Goal: Information Seeking & Learning: Learn about a topic

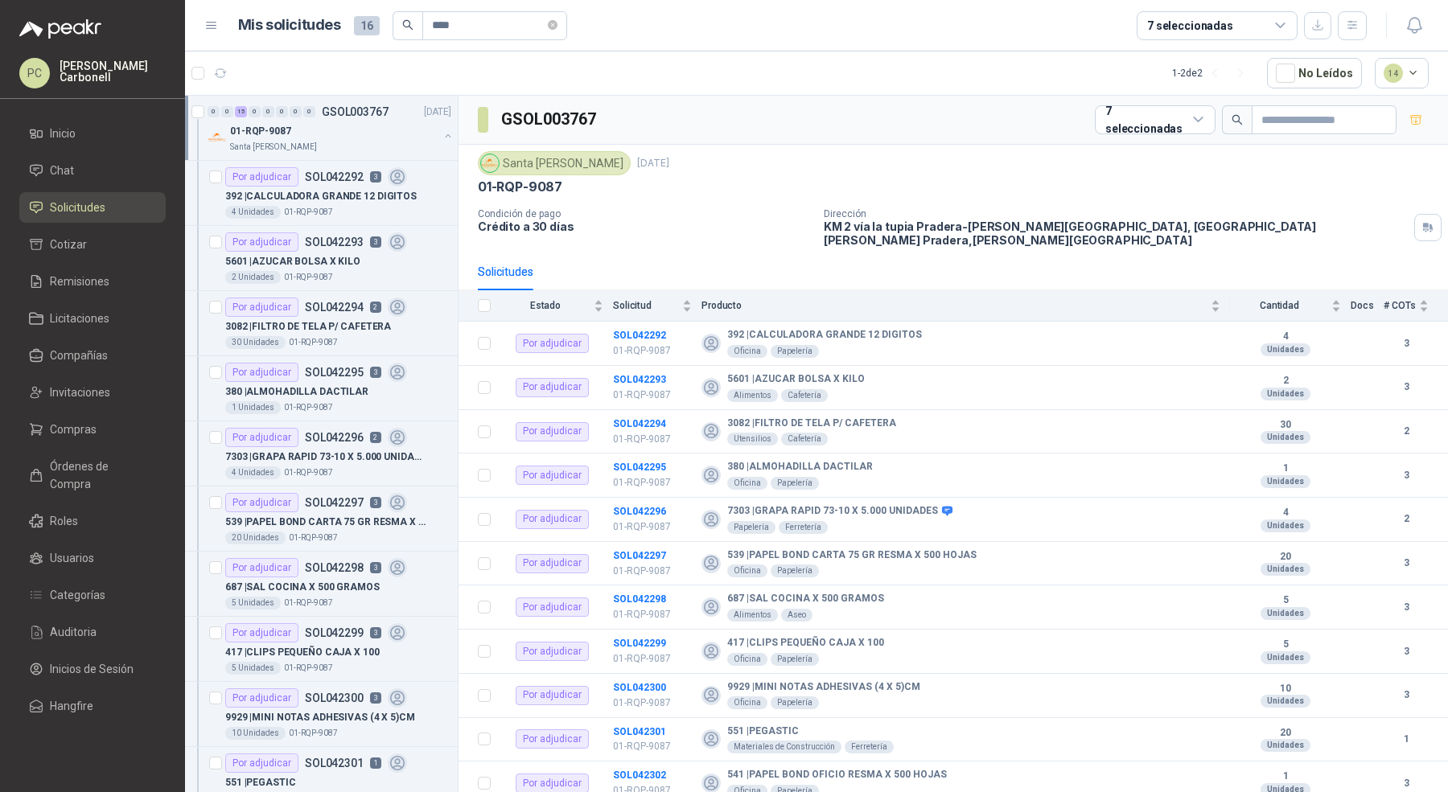
scroll to position [4, 0]
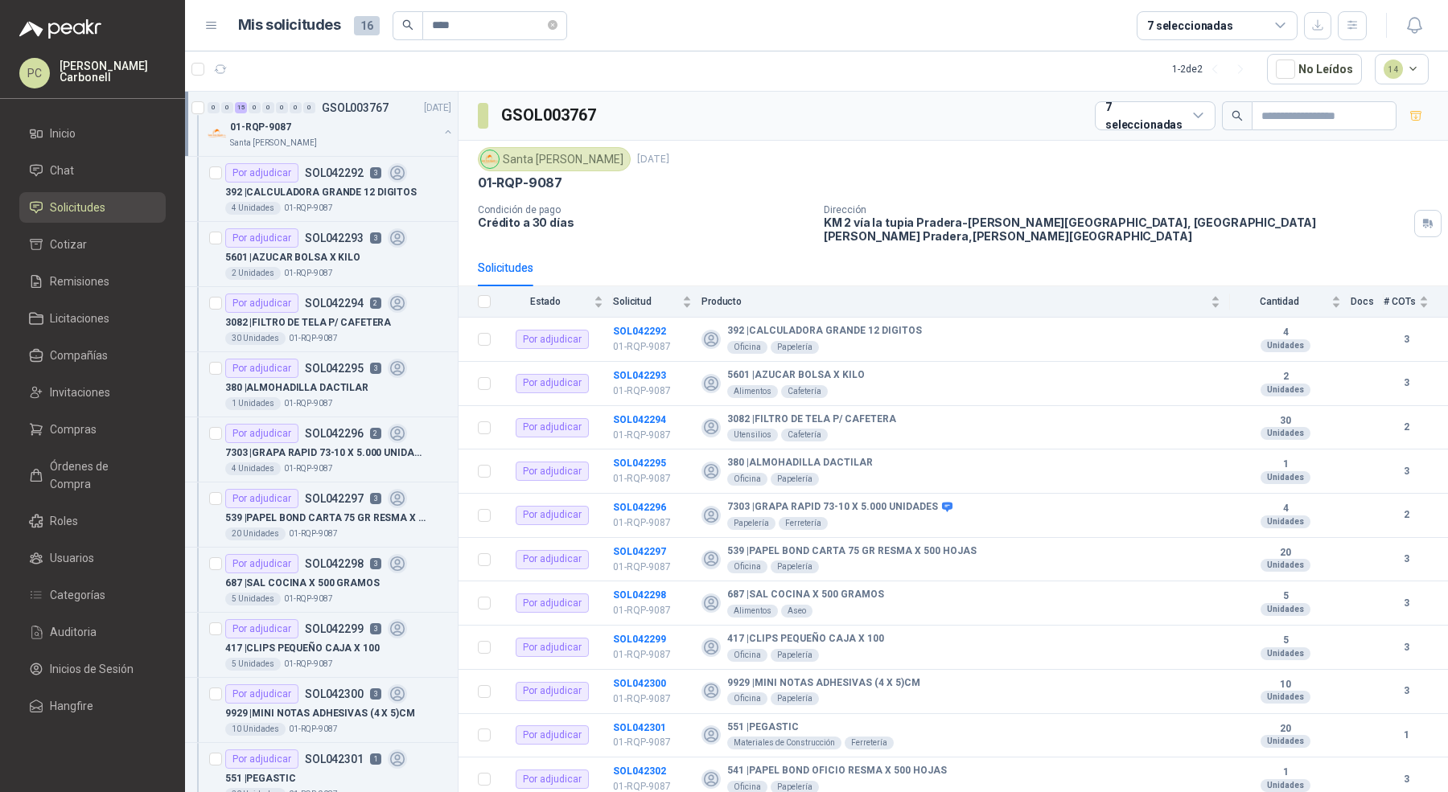
click at [84, 208] on span "Solicitudes" at bounding box center [77, 208] width 55 height 18
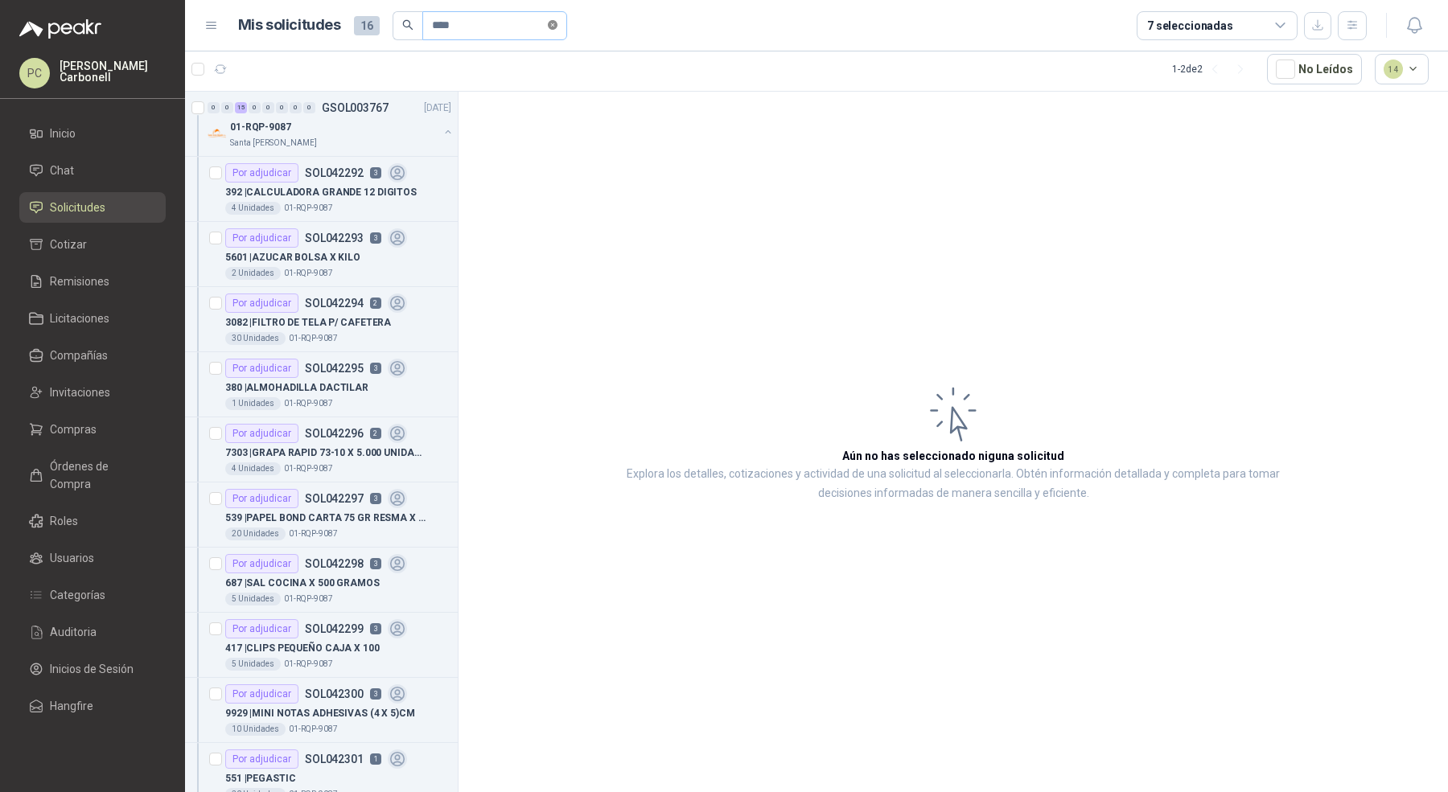
click at [557, 27] on icon "close-circle" at bounding box center [553, 25] width 10 height 10
click at [510, 25] on input "text" at bounding box center [488, 25] width 113 height 27
paste input "*********"
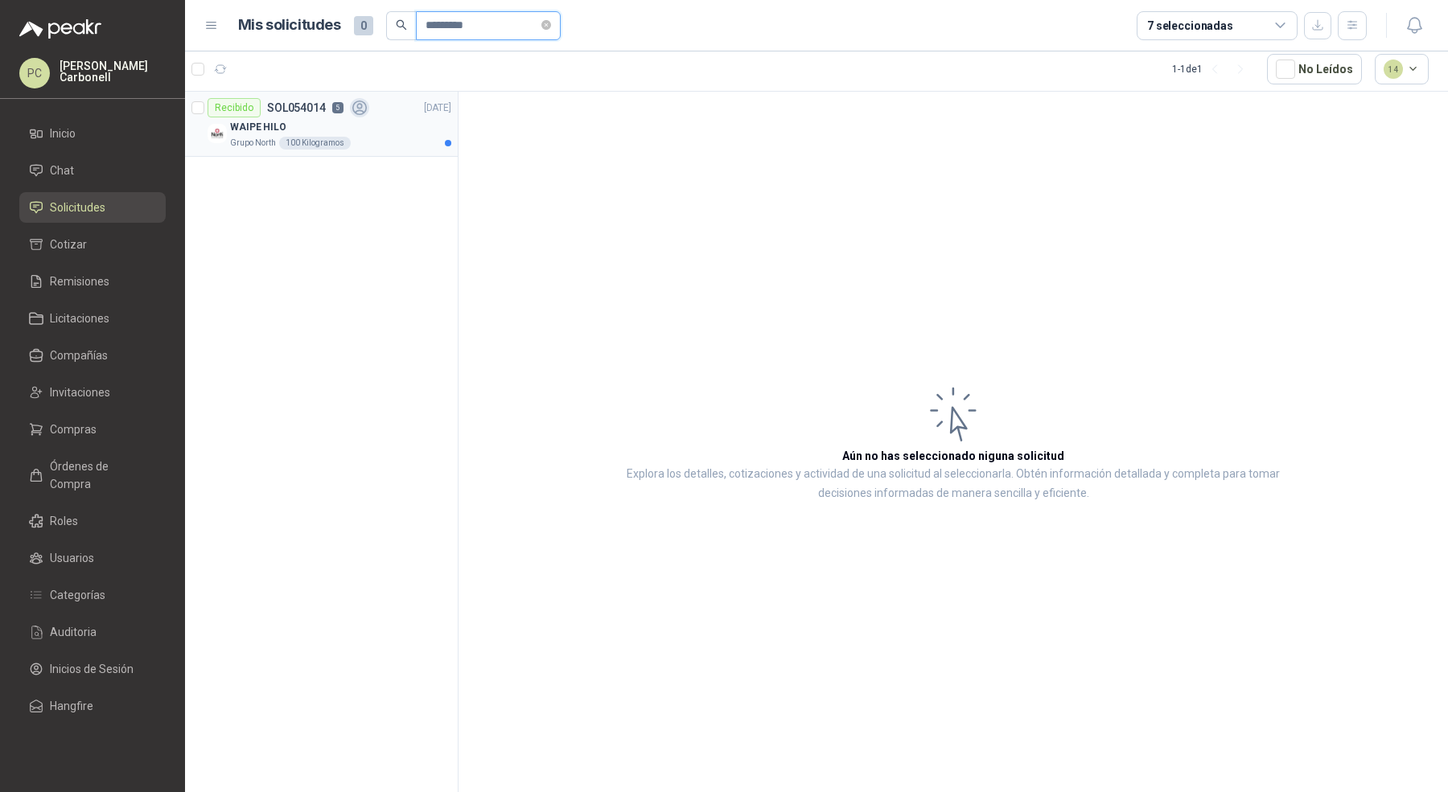
type input "*********"
click at [364, 120] on div "WAIPE HILO" at bounding box center [340, 126] width 221 height 19
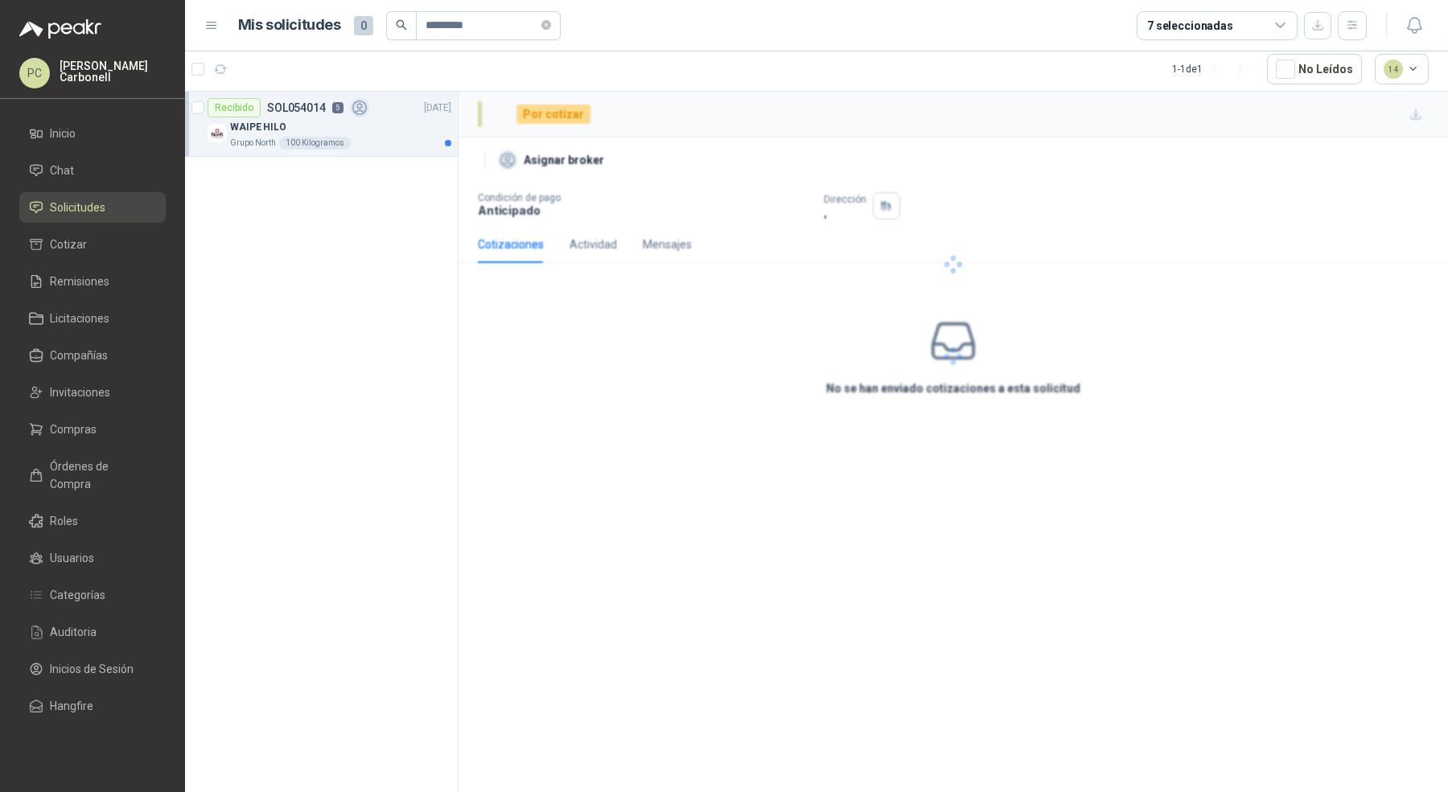
click at [401, 125] on div "WAIPE HILO" at bounding box center [340, 126] width 221 height 19
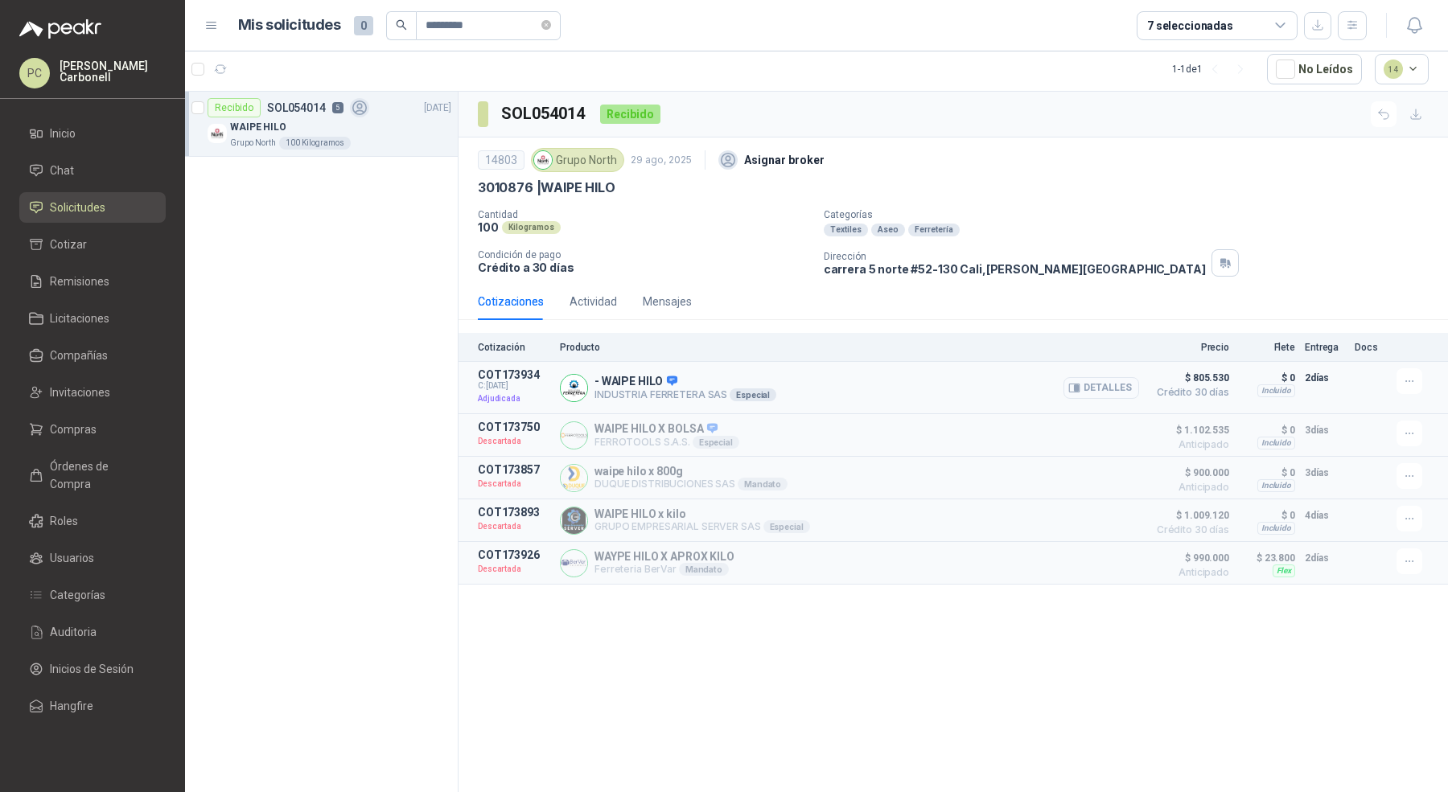
click at [1087, 385] on button "Detalles" at bounding box center [1101, 388] width 76 height 22
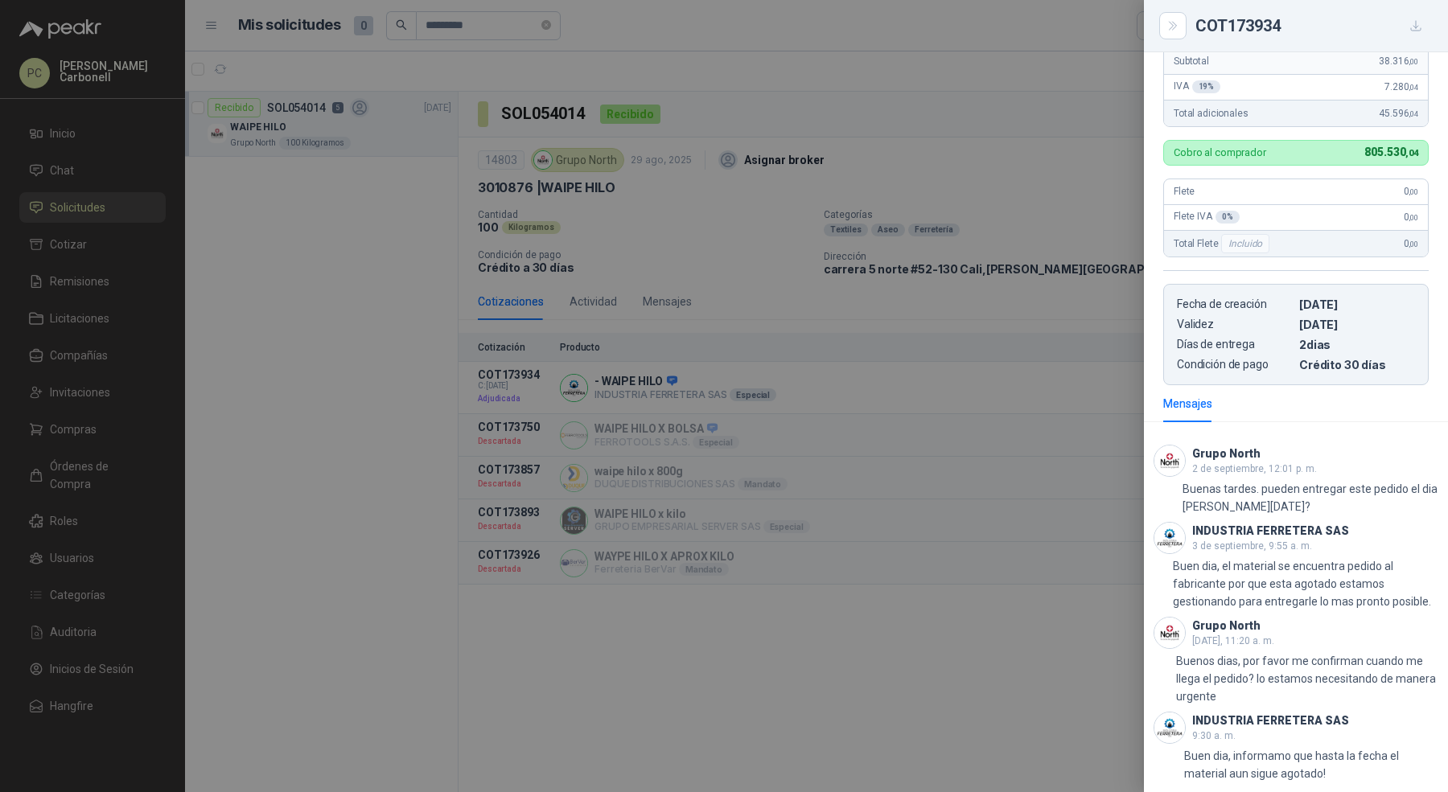
scroll to position [405, 0]
click at [1058, 668] on div at bounding box center [724, 396] width 1448 height 792
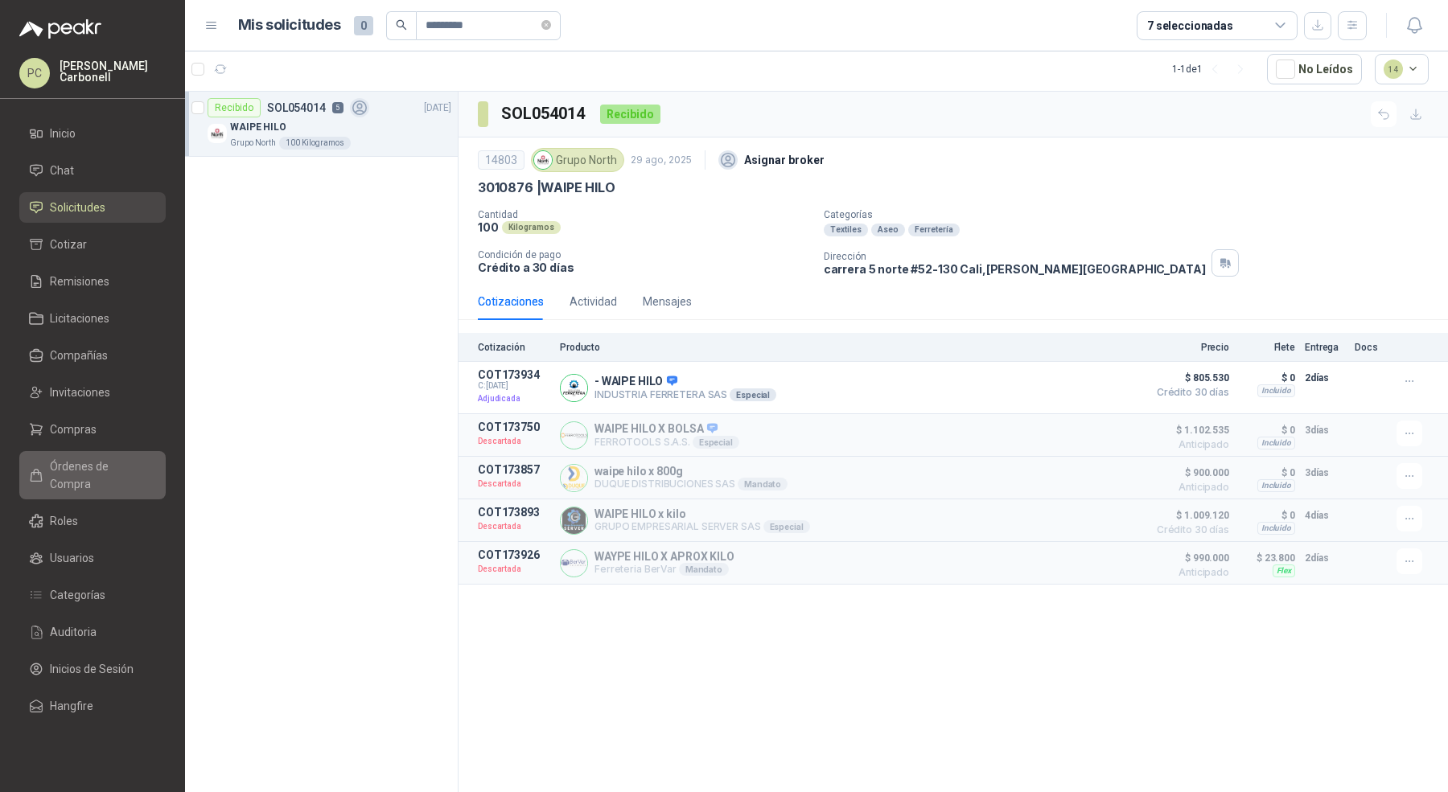
click at [124, 454] on link "Órdenes de Compra" at bounding box center [92, 475] width 146 height 48
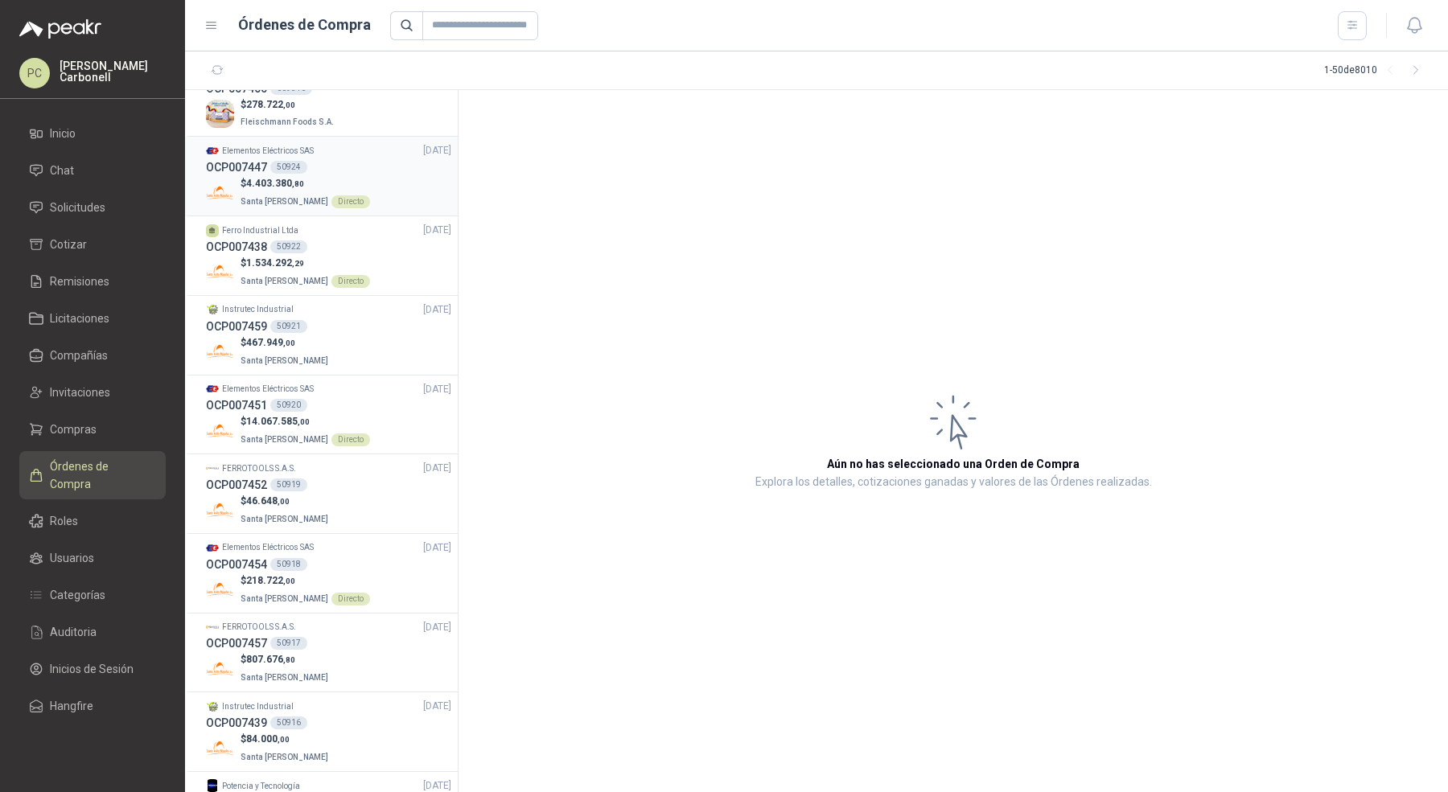
scroll to position [404, 0]
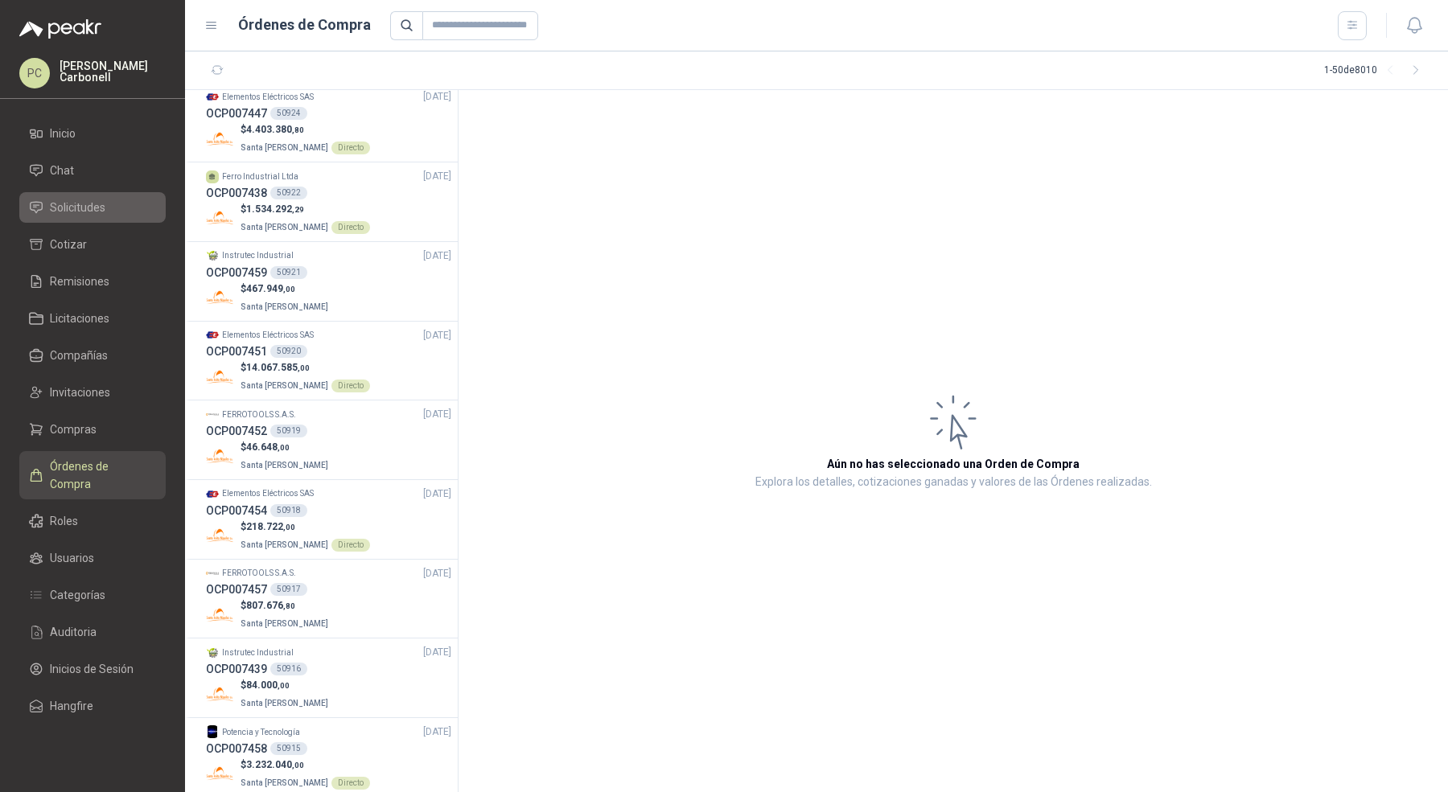
click at [115, 209] on li "Solicitudes" at bounding box center [92, 208] width 127 height 18
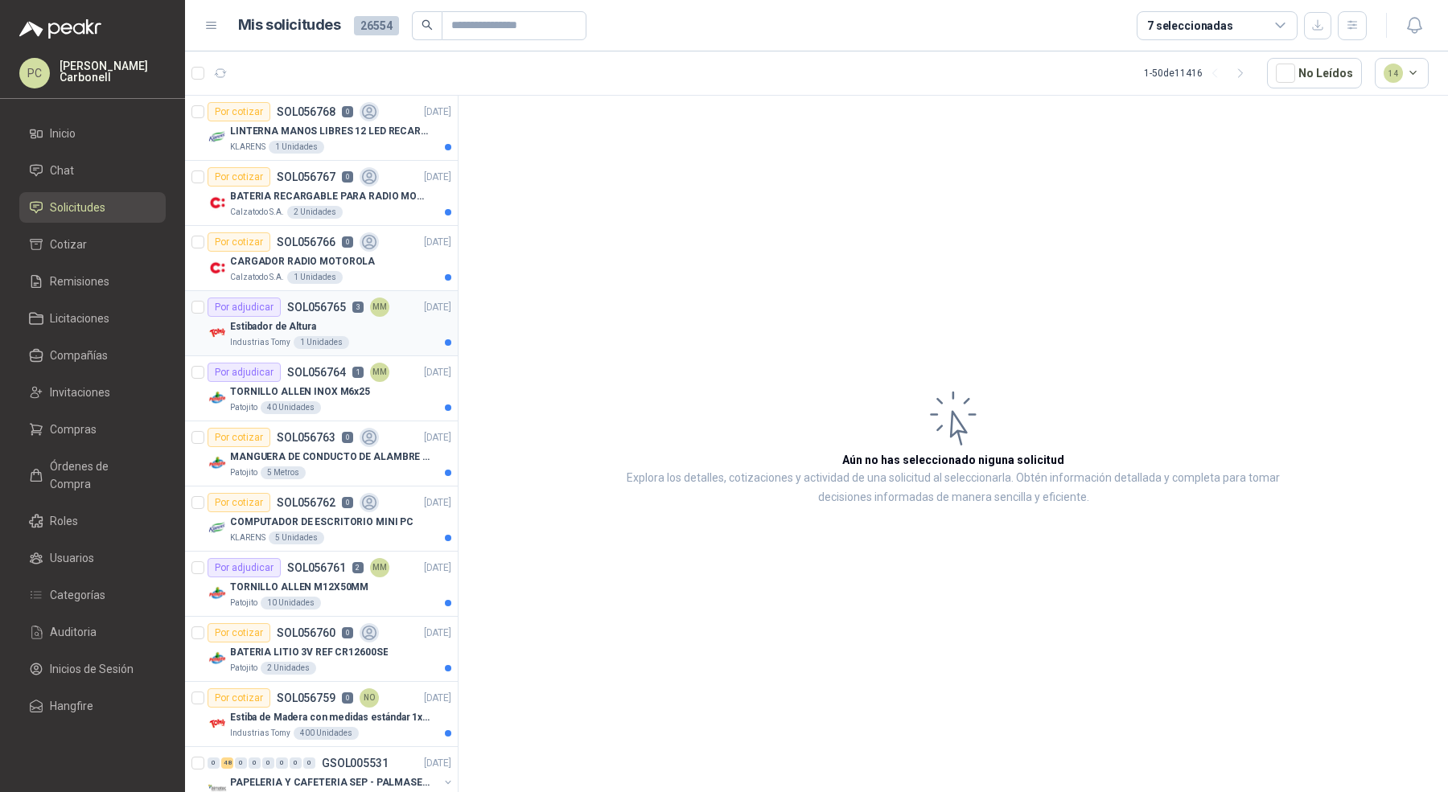
click at [393, 322] on div "Estibador de Altura" at bounding box center [340, 326] width 221 height 19
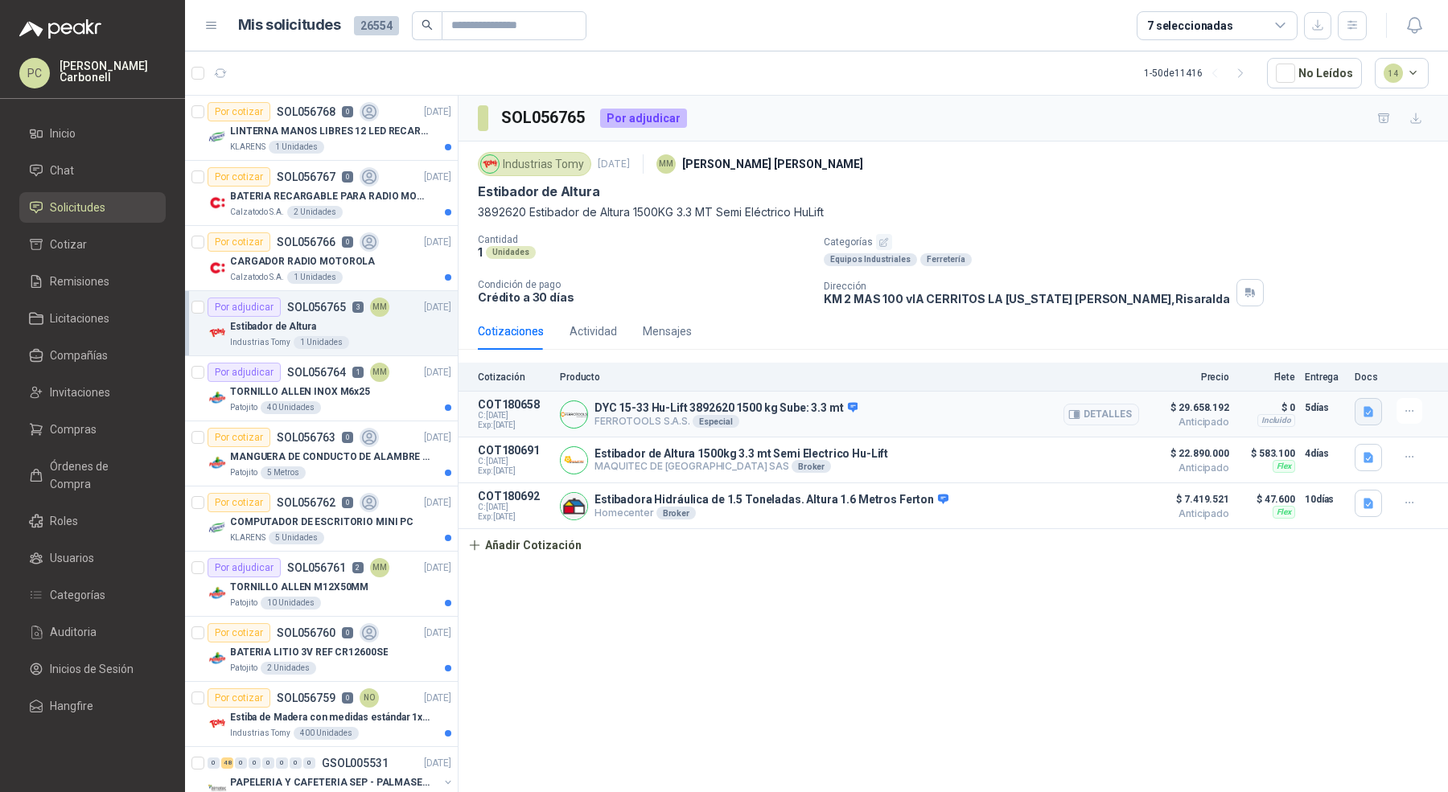
click at [1370, 407] on icon "button" at bounding box center [1368, 412] width 10 height 10
click at [1350, 331] on button "image.png" at bounding box center [1336, 324] width 70 height 17
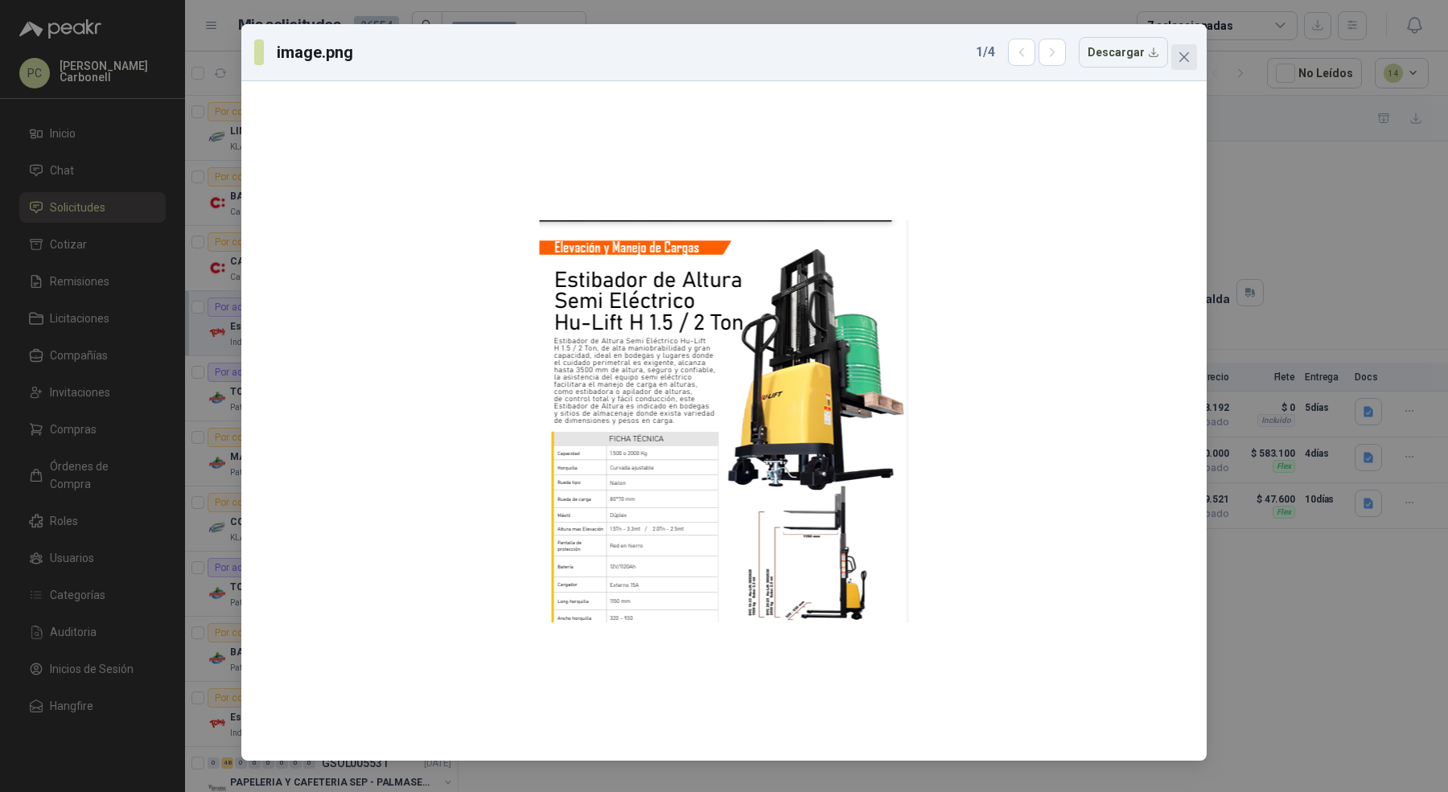
click at [1190, 51] on icon "close" at bounding box center [1184, 57] width 13 height 13
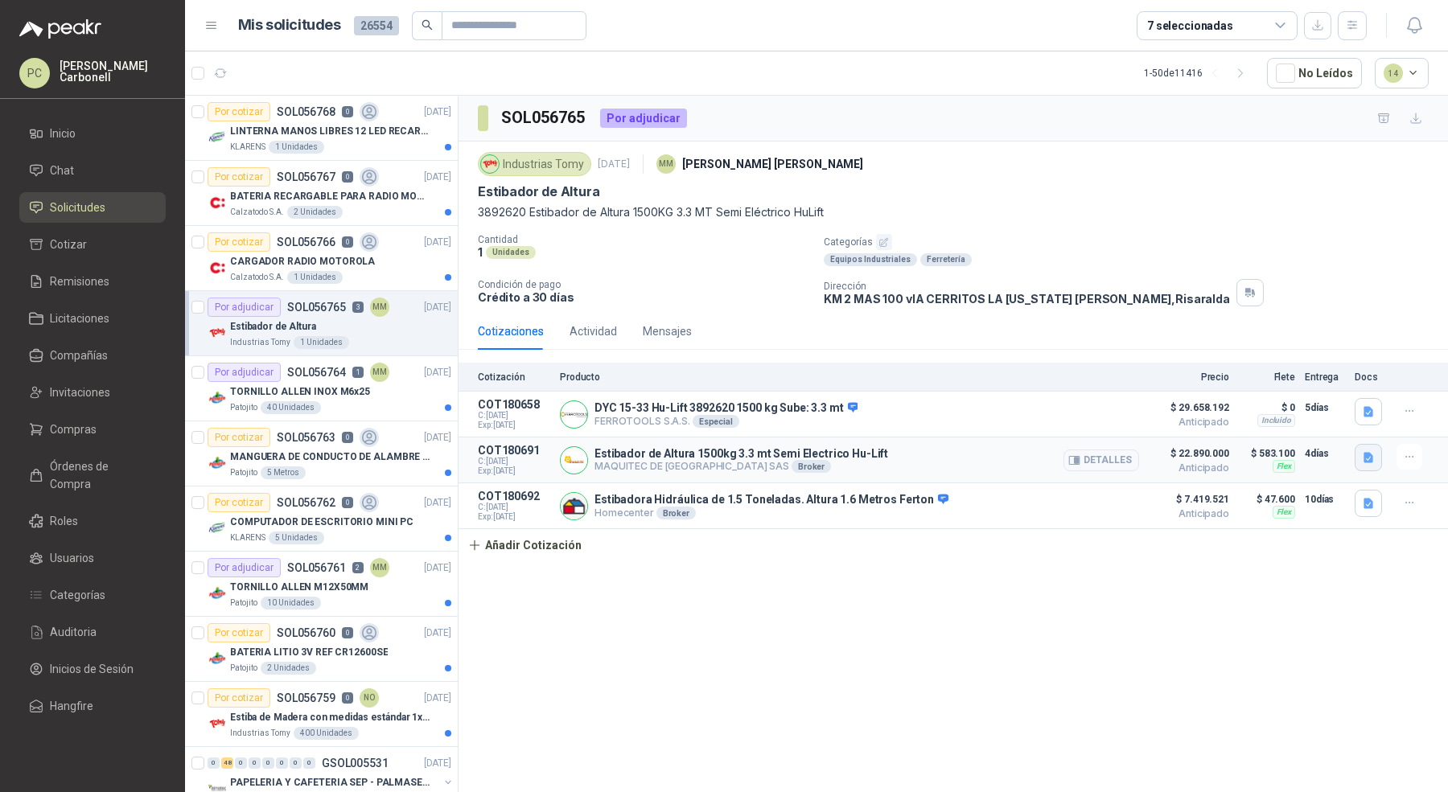
click at [1367, 453] on icon "button" at bounding box center [1368, 458] width 10 height 10
click at [1350, 364] on button "image.png" at bounding box center [1336, 370] width 70 height 17
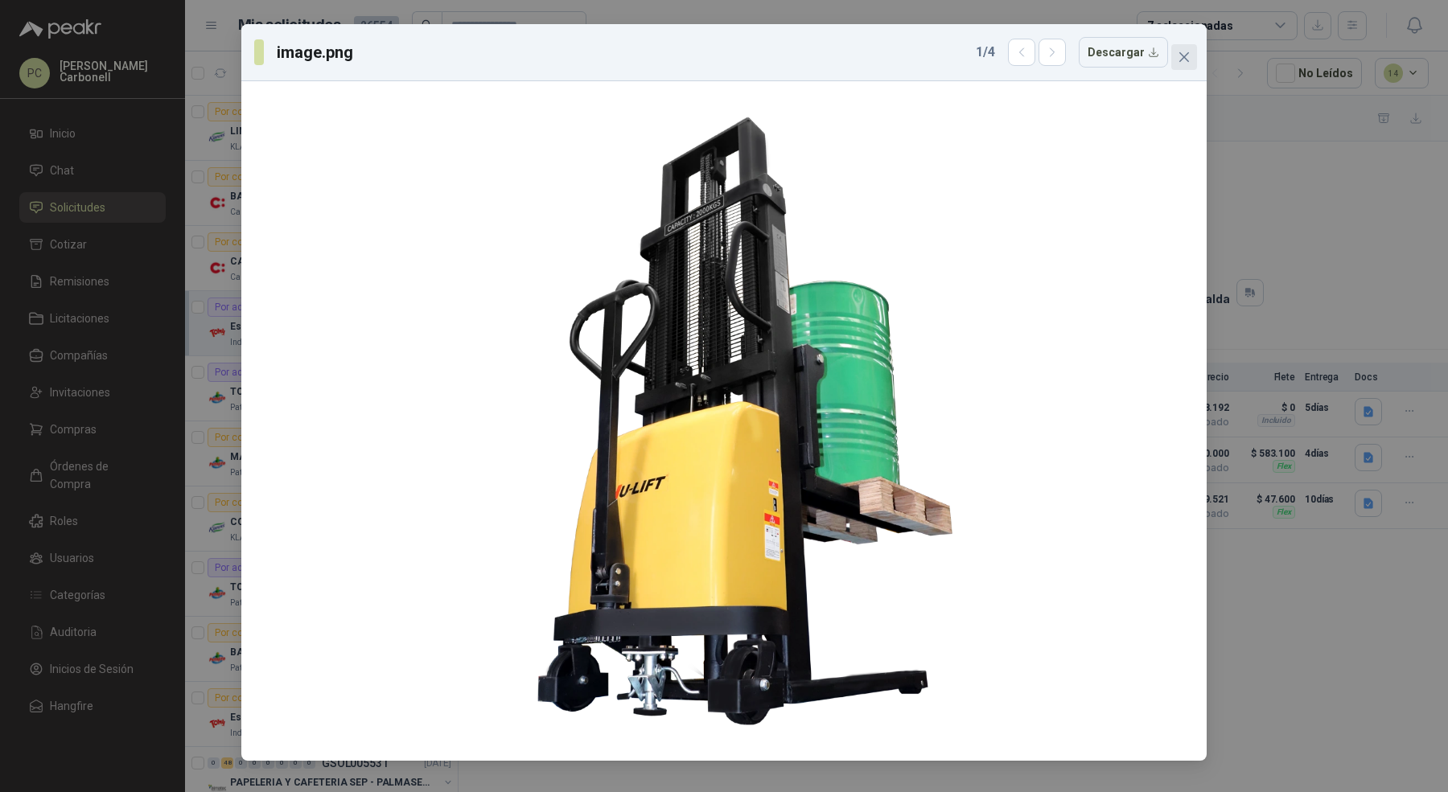
click at [1179, 51] on icon "close" at bounding box center [1184, 57] width 13 height 13
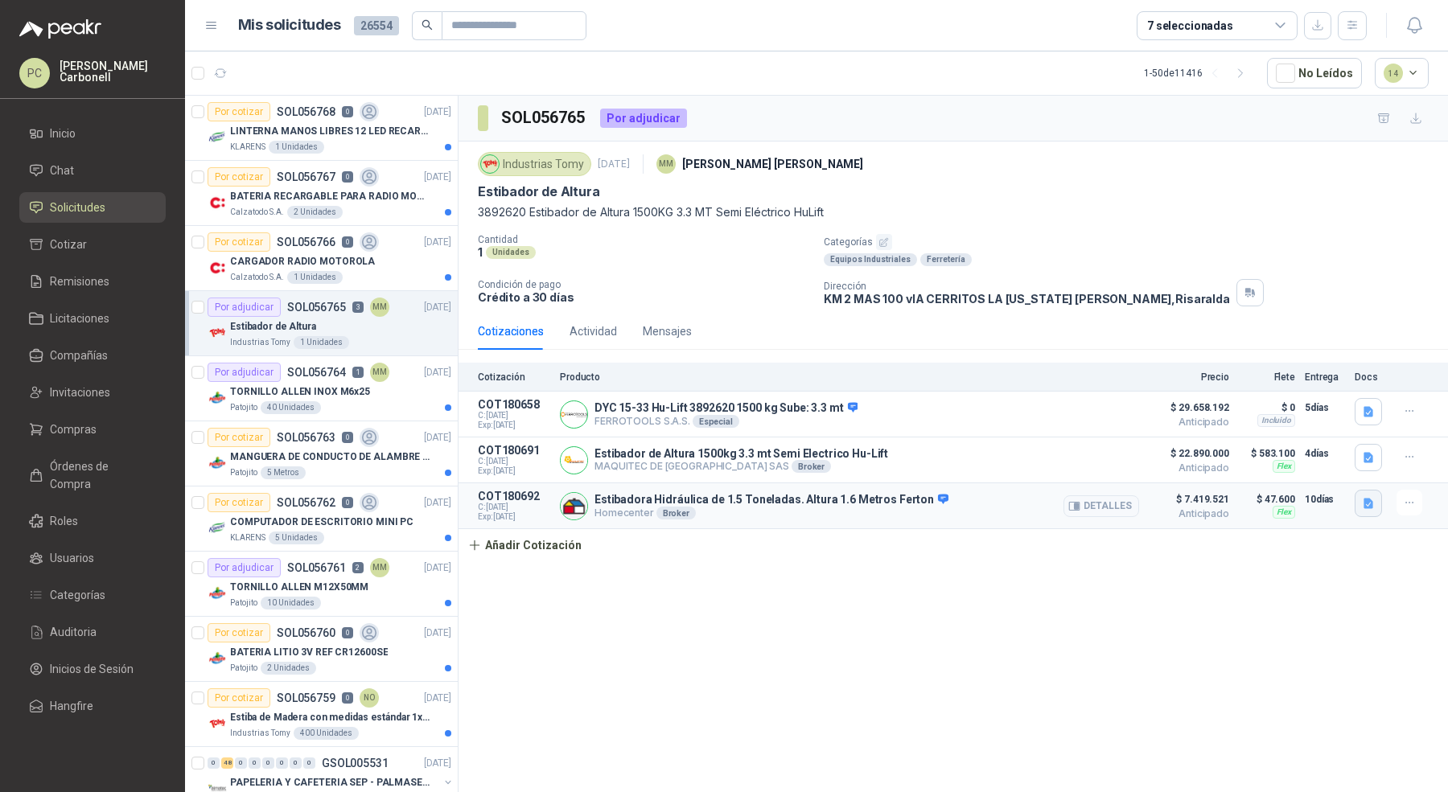
click at [1367, 499] on icon "button" at bounding box center [1368, 504] width 10 height 10
click at [1340, 410] on button "image.png" at bounding box center [1336, 416] width 70 height 17
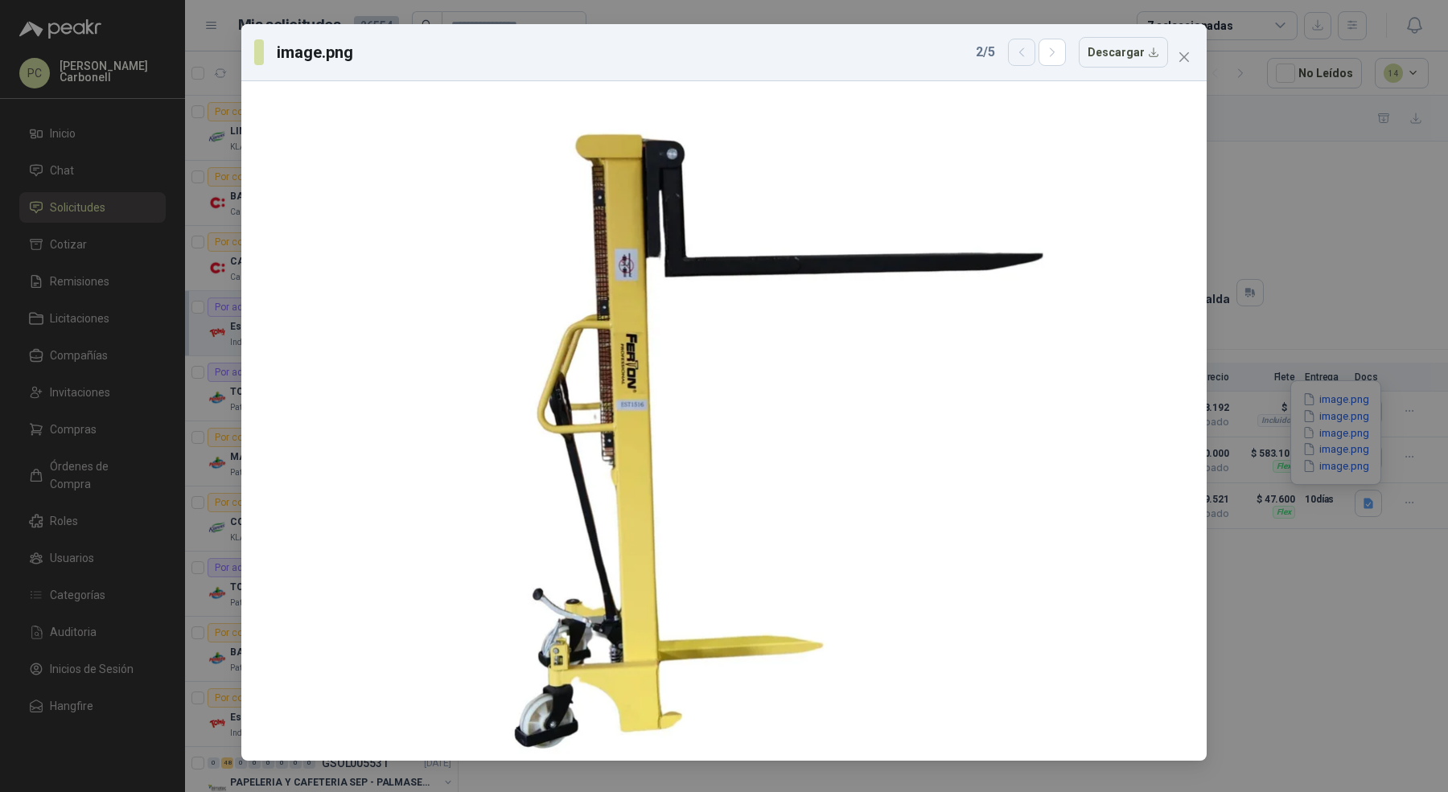
click at [1029, 51] on icon "button" at bounding box center [1022, 53] width 14 height 14
click at [1066, 52] on button "button" at bounding box center [1051, 52] width 27 height 27
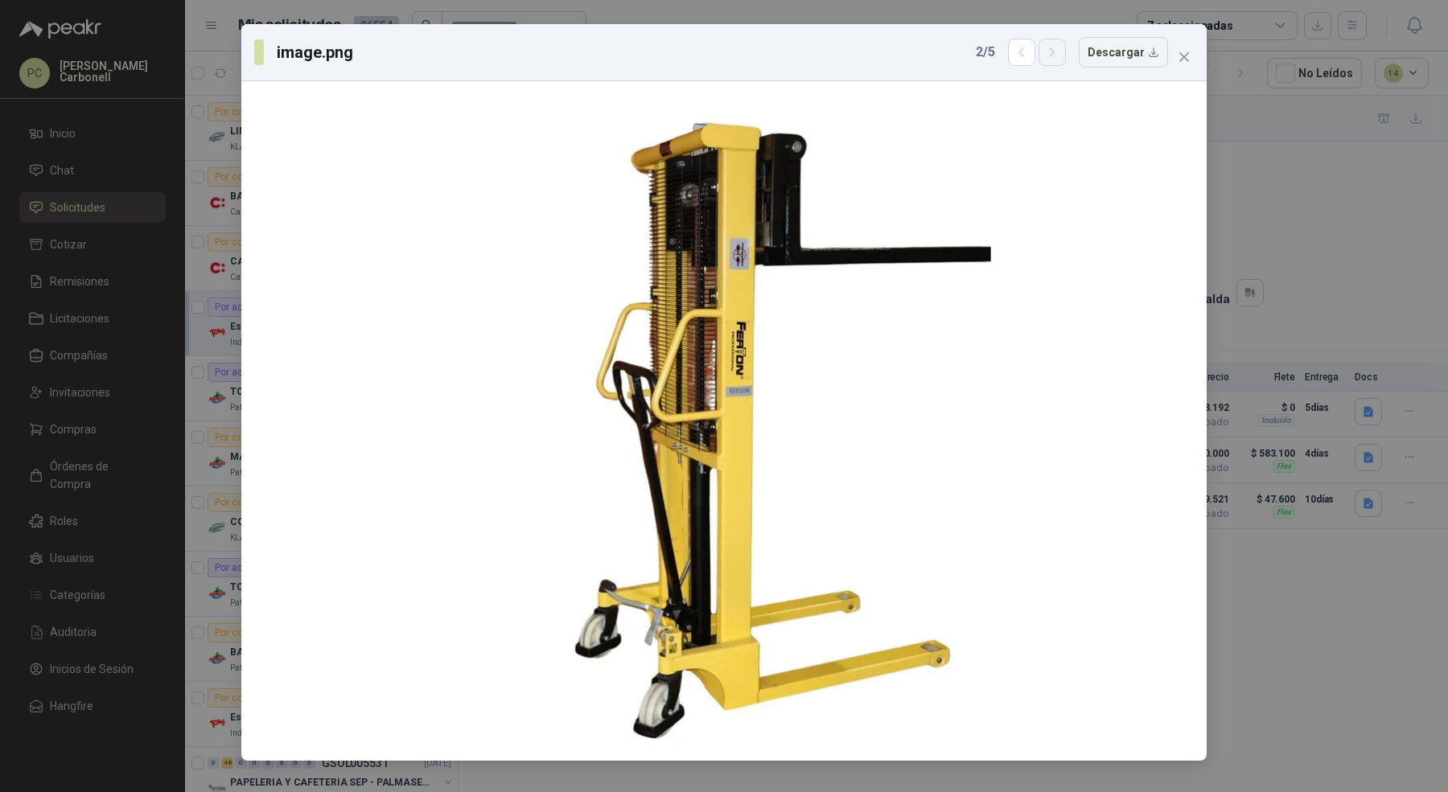
click at [1066, 52] on button "button" at bounding box center [1051, 52] width 27 height 27
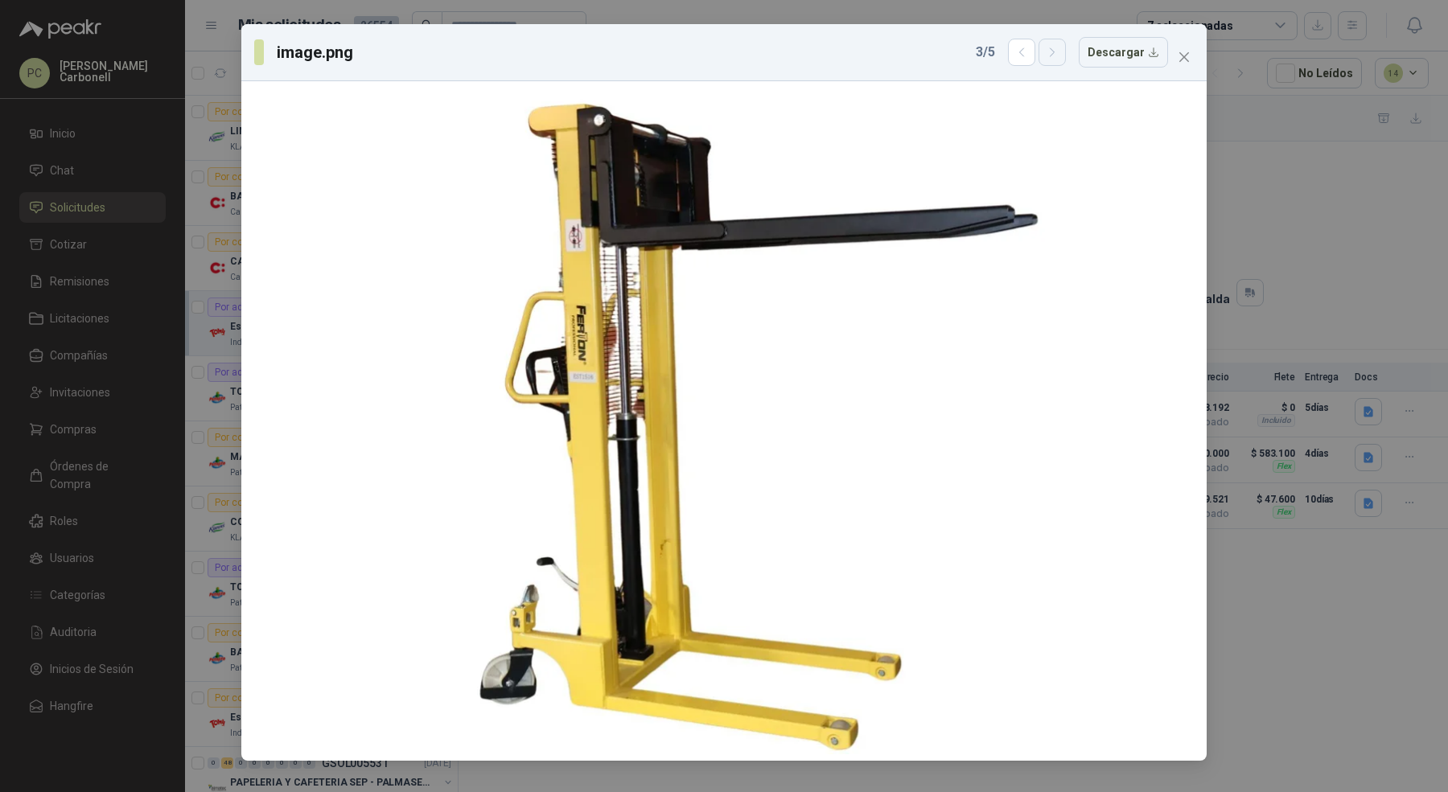
click at [1066, 52] on button "button" at bounding box center [1051, 52] width 27 height 27
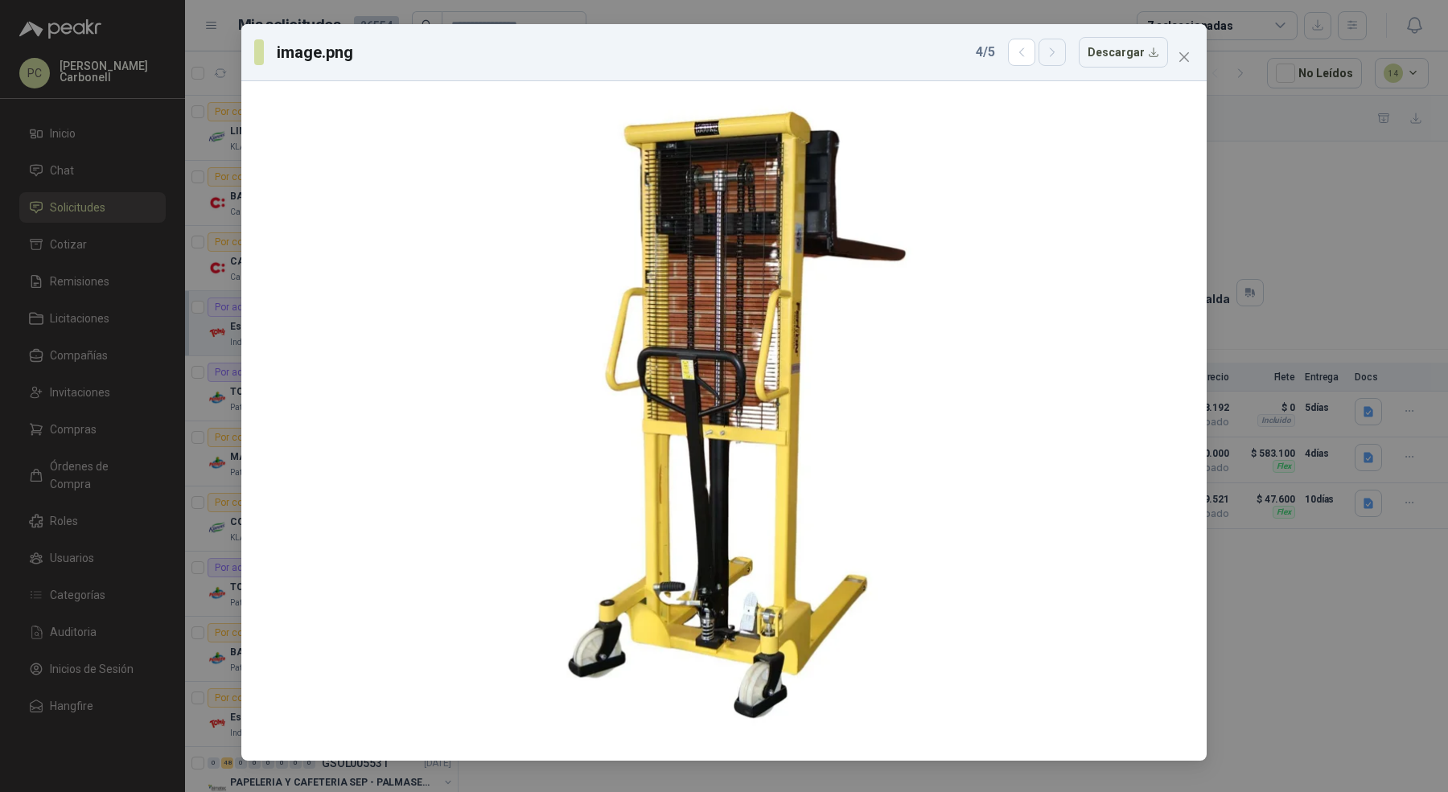
click at [1066, 52] on button "button" at bounding box center [1051, 52] width 27 height 27
click at [1196, 55] on span "Close" at bounding box center [1184, 57] width 26 height 13
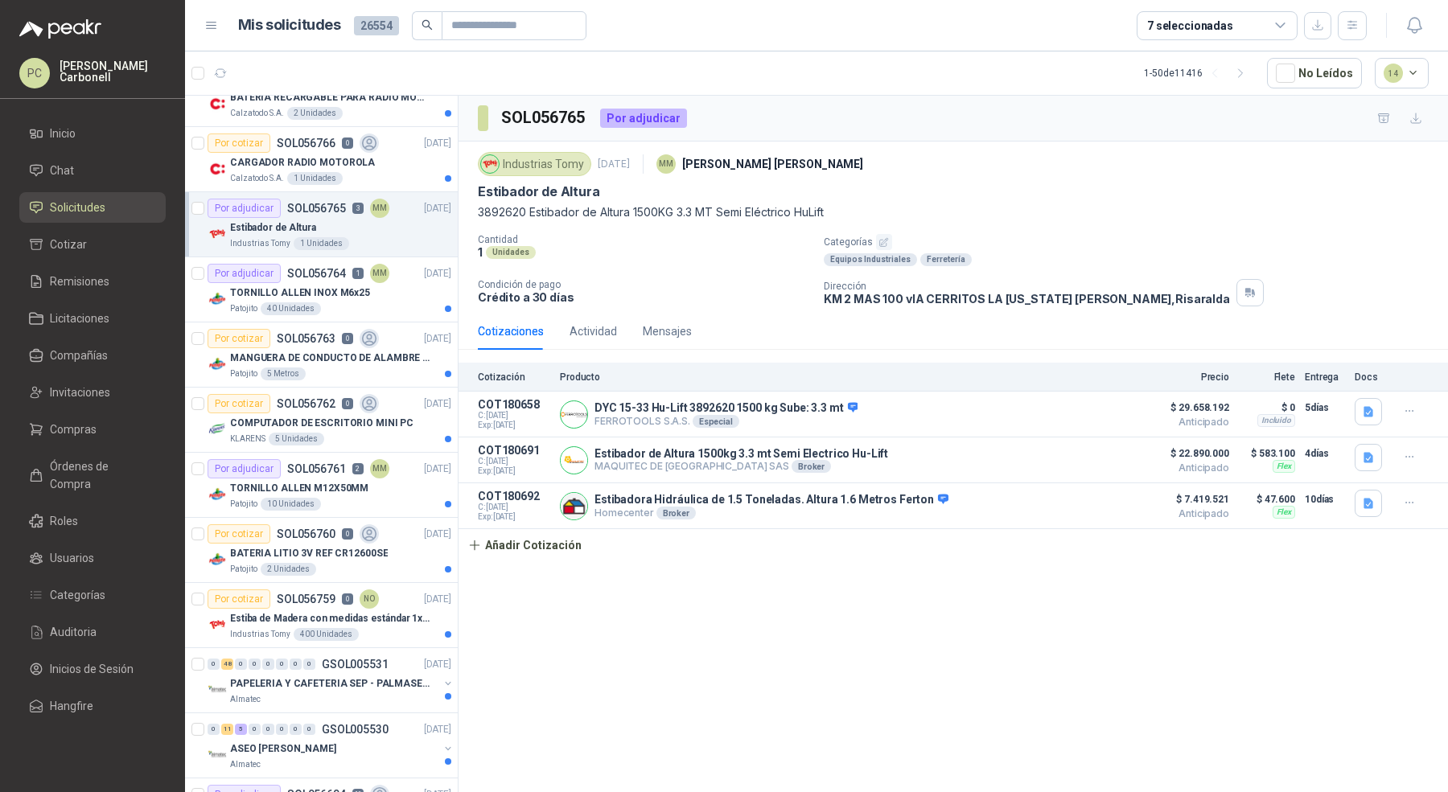
scroll to position [109, 0]
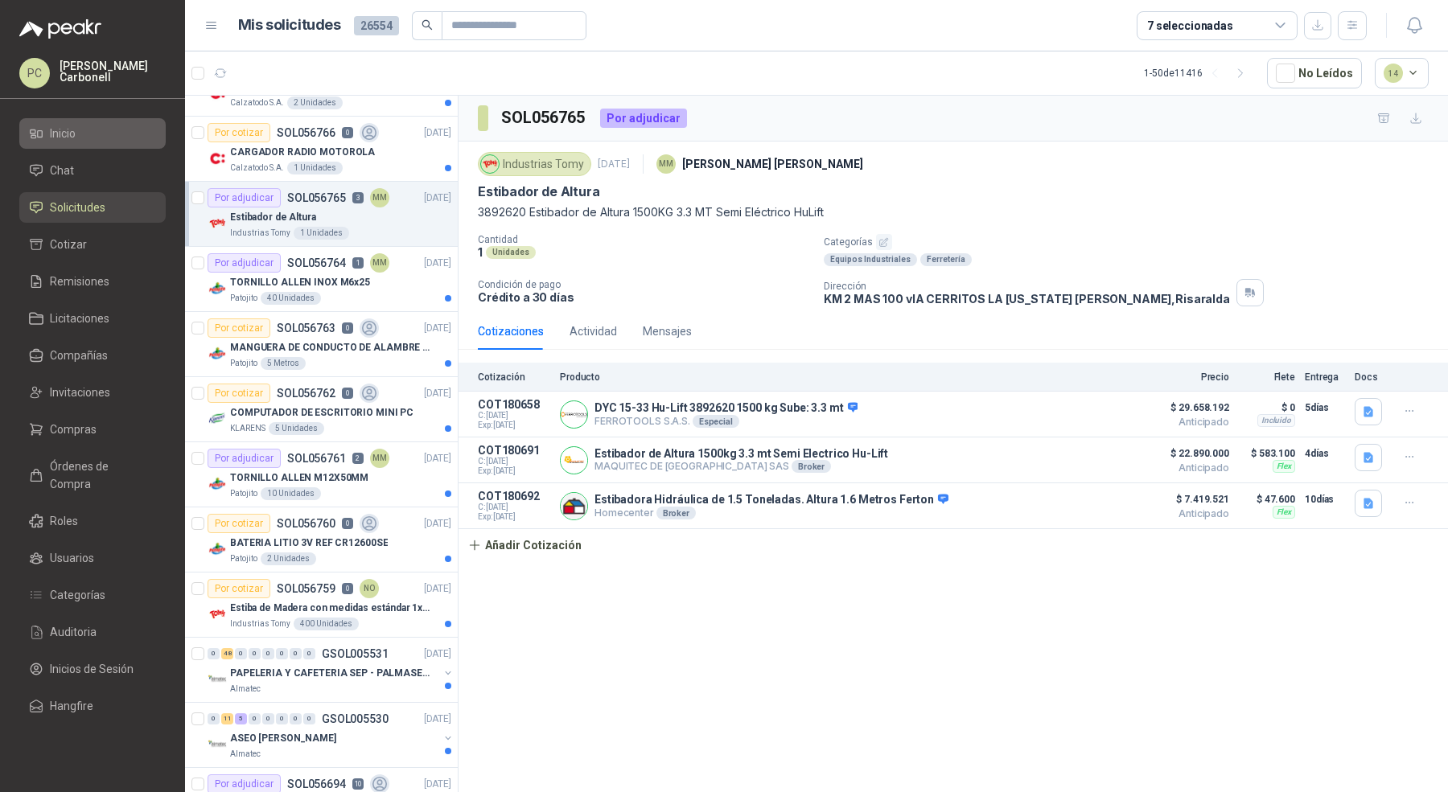
click at [106, 135] on li "Inicio" at bounding box center [92, 134] width 127 height 18
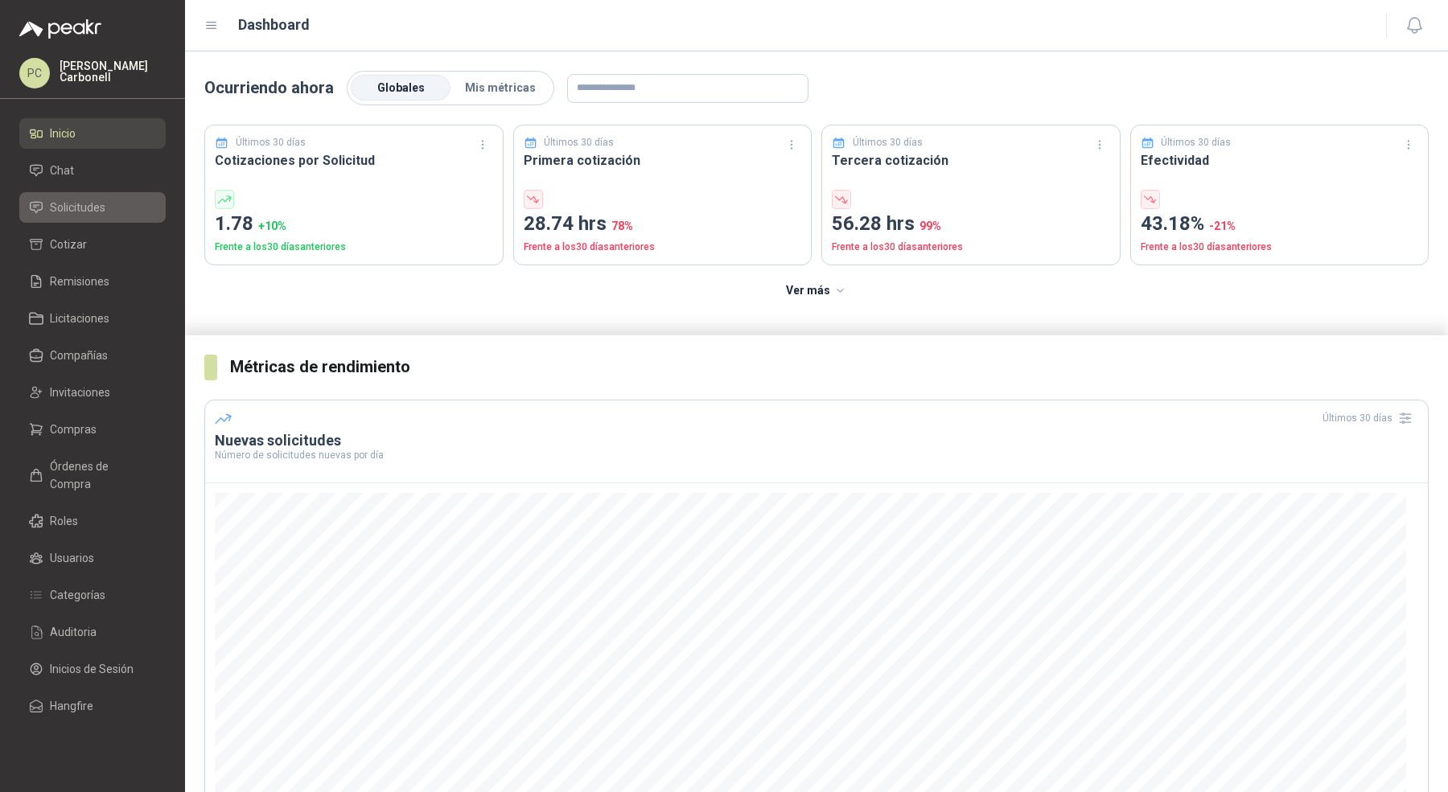
click at [126, 219] on link "Solicitudes" at bounding box center [92, 207] width 146 height 31
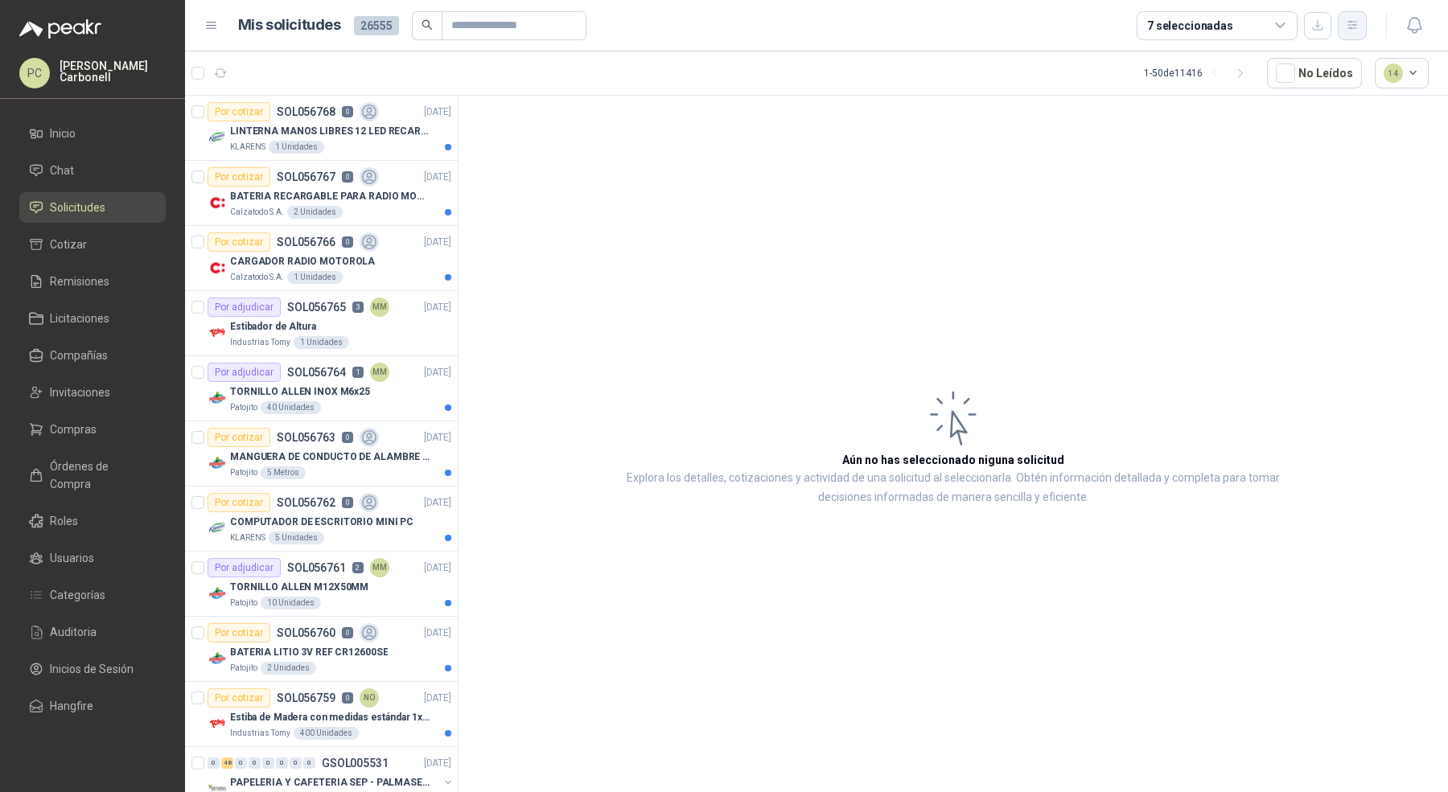
click at [1342, 31] on button "button" at bounding box center [1352, 25] width 29 height 29
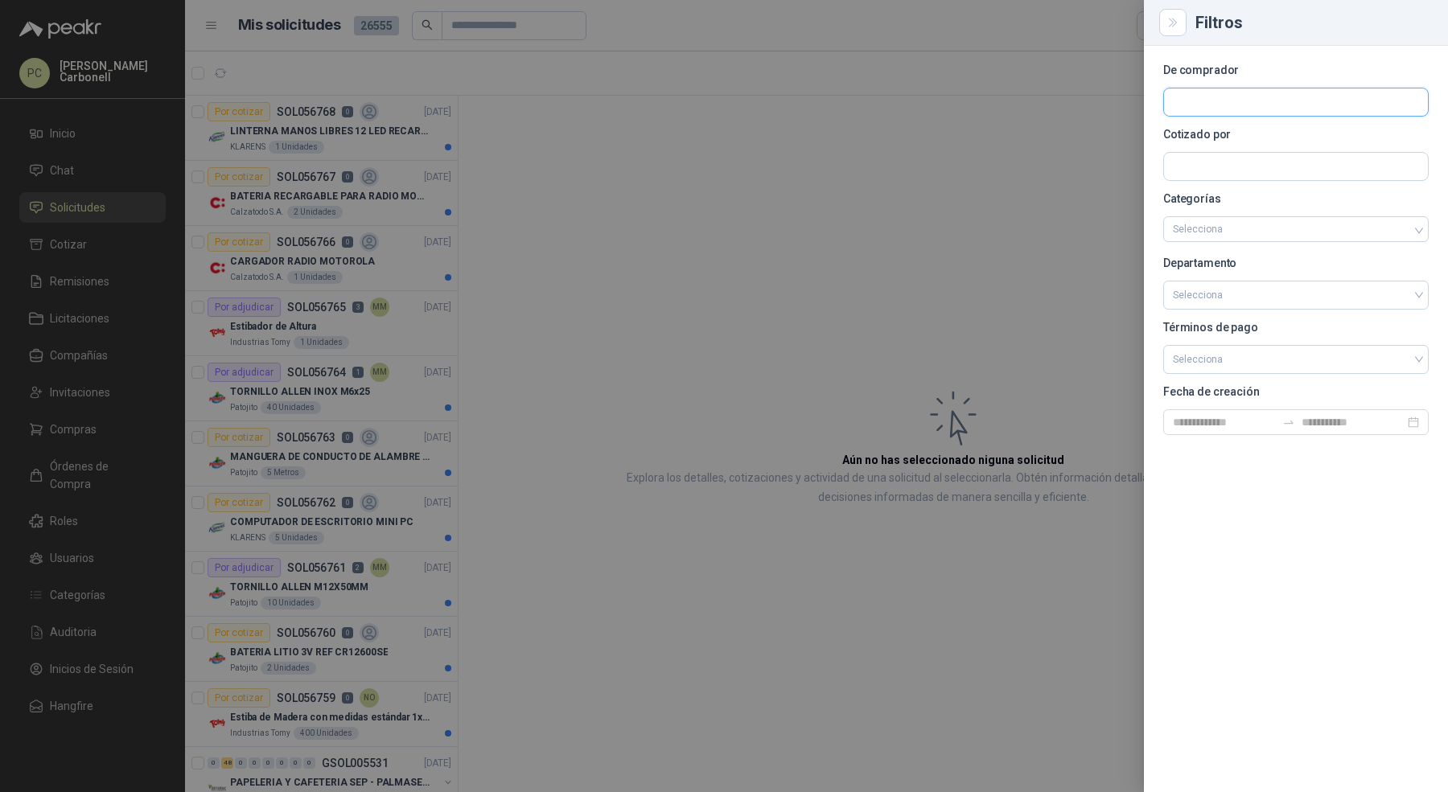
click at [1260, 101] on input "text" at bounding box center [1296, 101] width 264 height 27
type input "******"
click at [1253, 142] on span "Colombiana de Protección vigilancia y Servicios Proviser Ltda -" at bounding box center [1311, 146] width 221 height 8
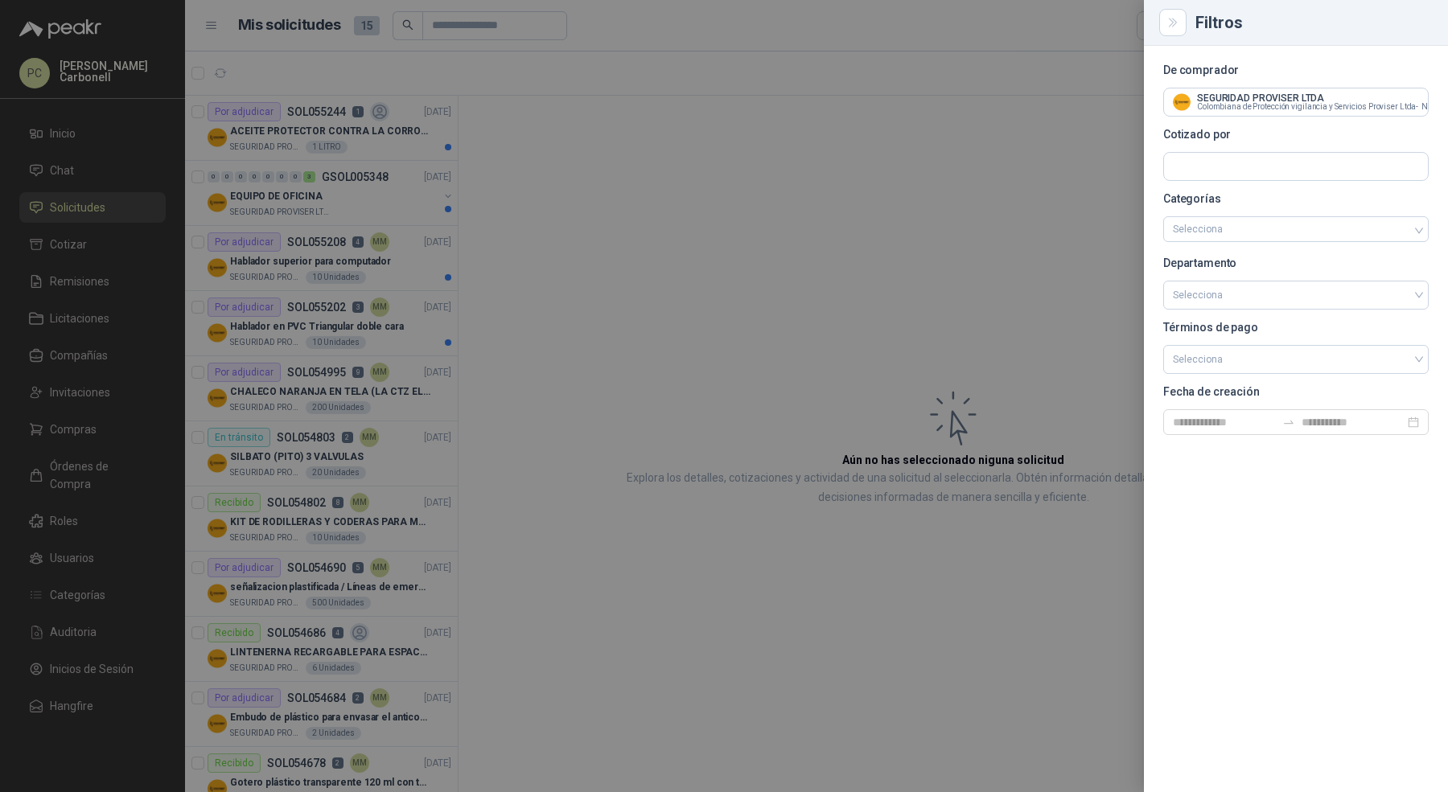
click at [590, 202] on div at bounding box center [724, 396] width 1448 height 792
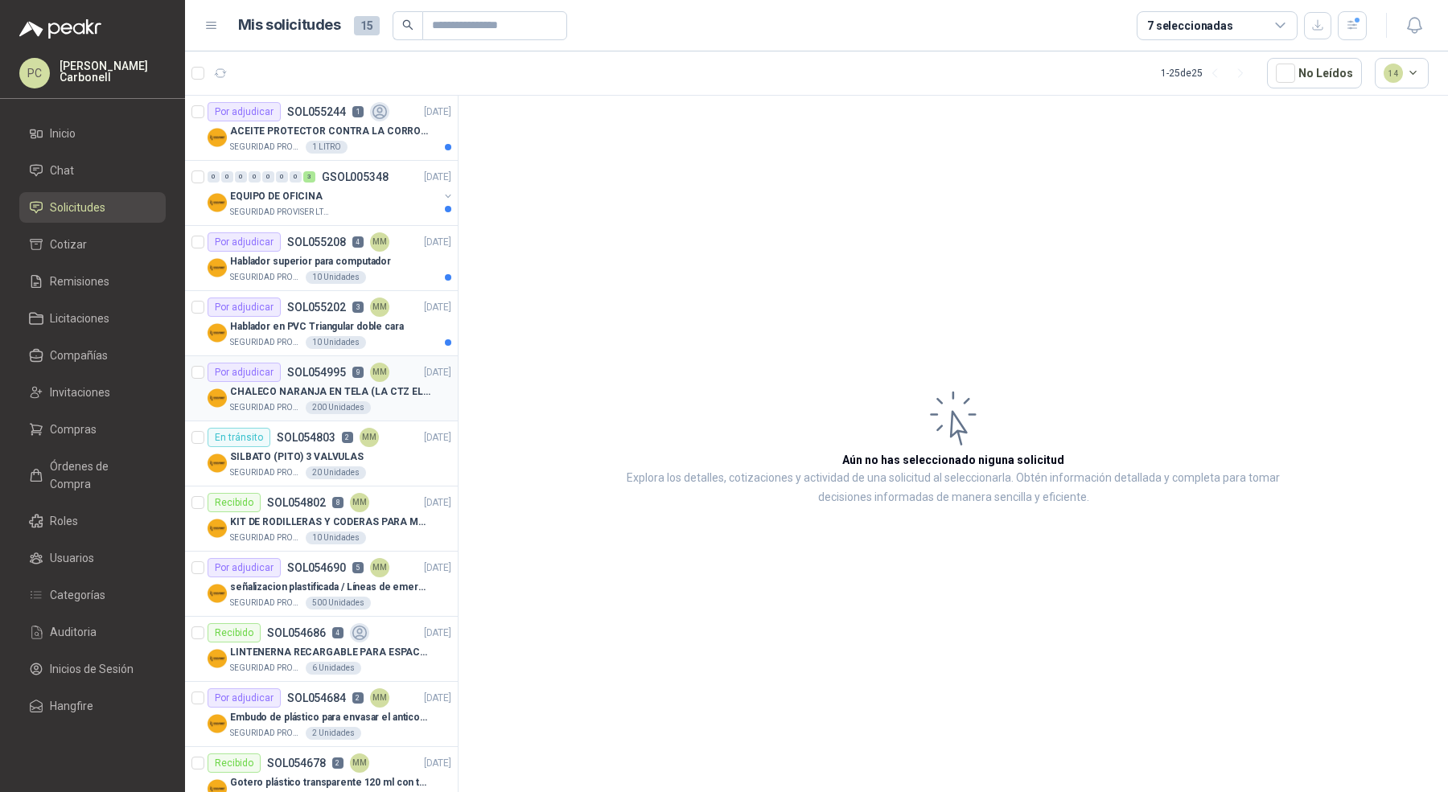
click at [343, 366] on div "Por adjudicar SOL054995 9 MM" at bounding box center [299, 372] width 182 height 19
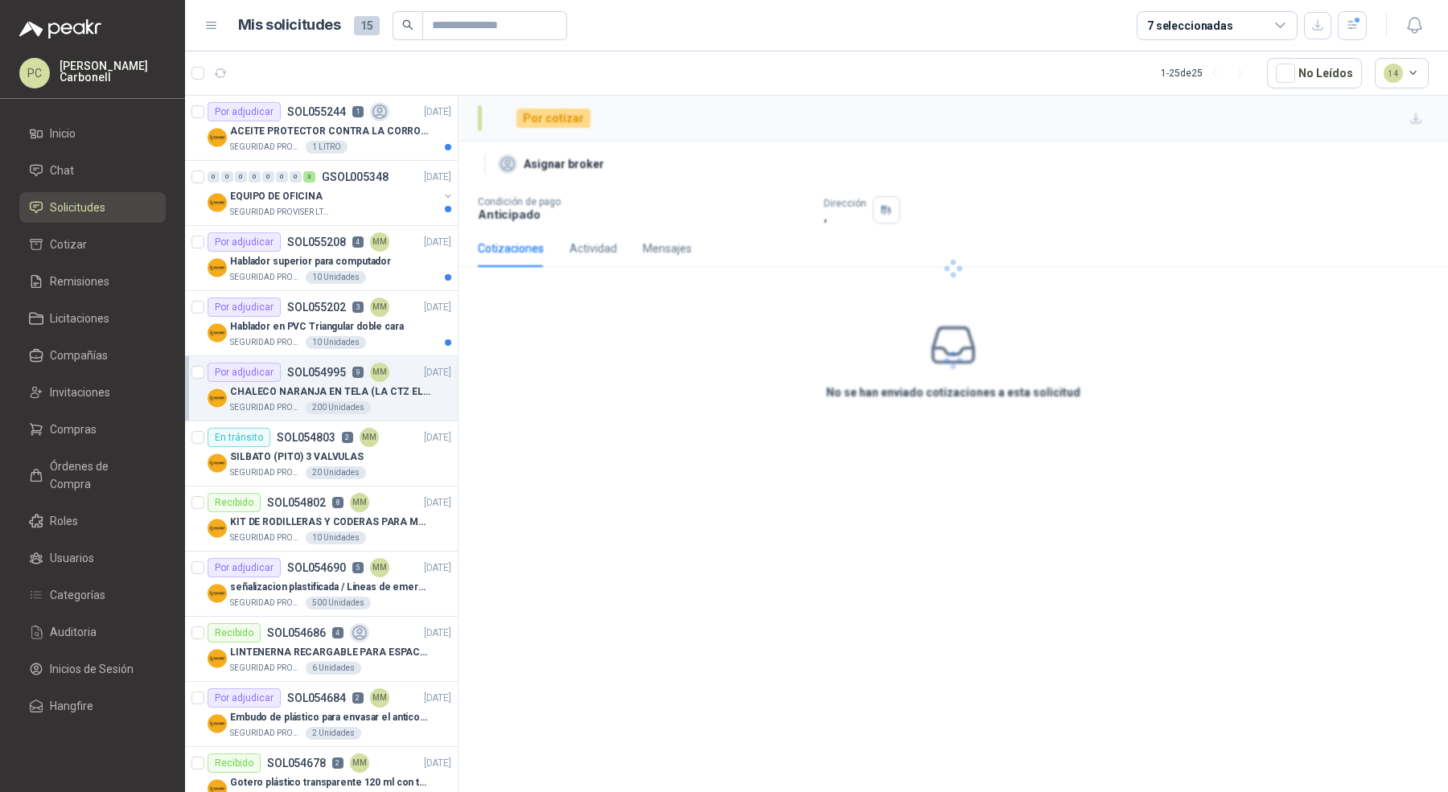
click at [319, 390] on p "CHALECO NARANJA EN TELA (LA CTZ ELEGIDA DEBE ENVIAR MUESTRA)" at bounding box center [330, 391] width 200 height 15
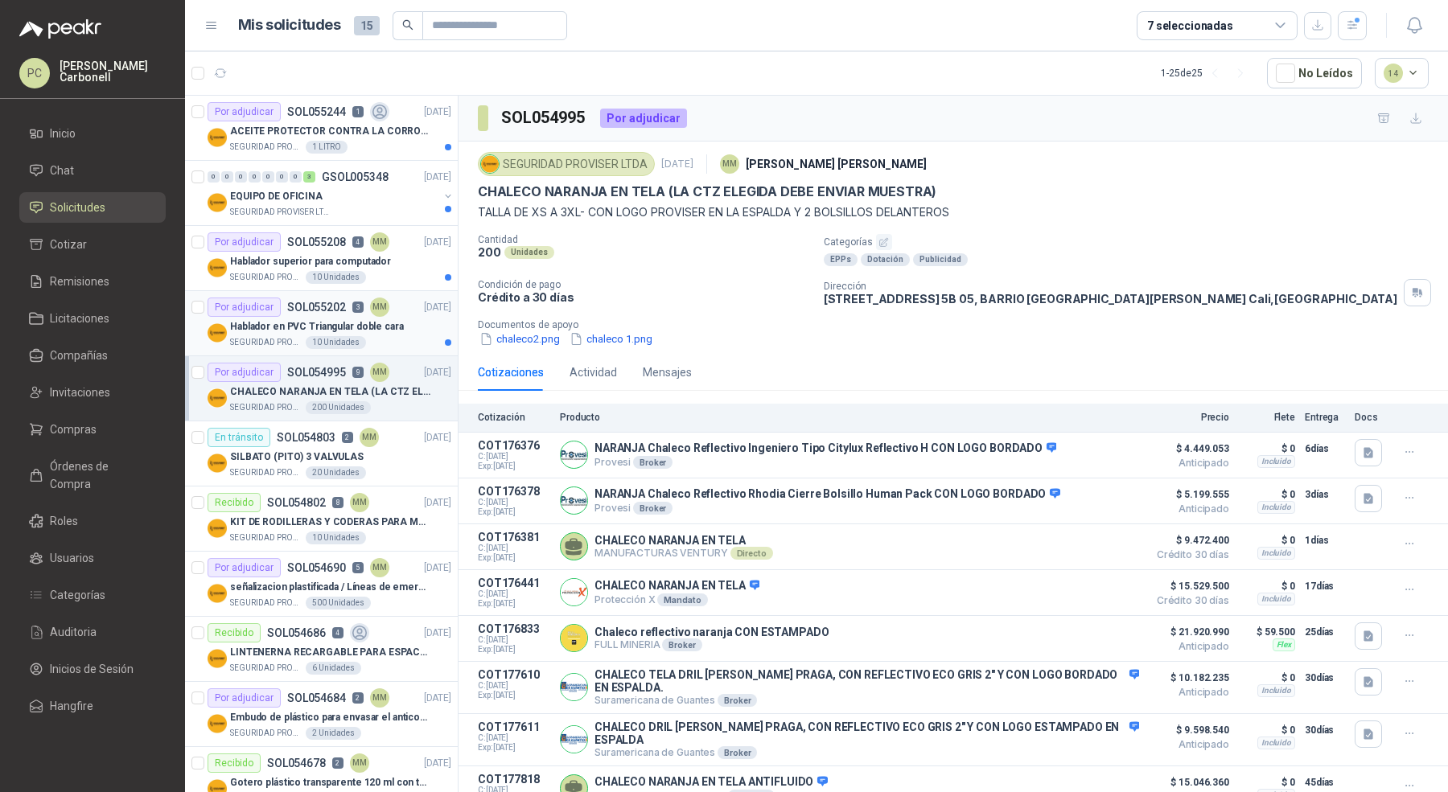
click at [323, 325] on p "Hablador en PVC Triangular doble cara" at bounding box center [317, 326] width 174 height 15
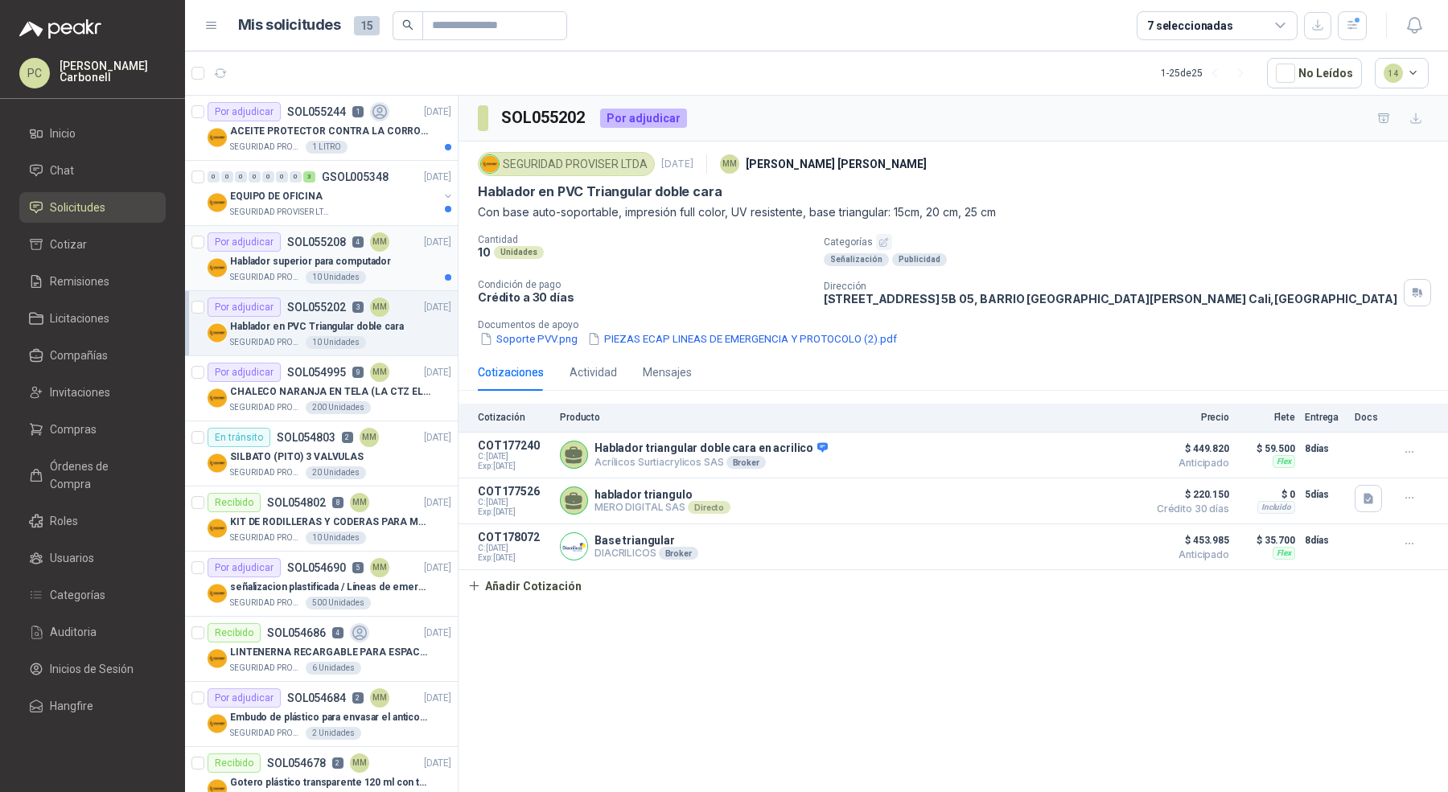
click at [325, 261] on p "Hablador superior para computador" at bounding box center [310, 261] width 161 height 15
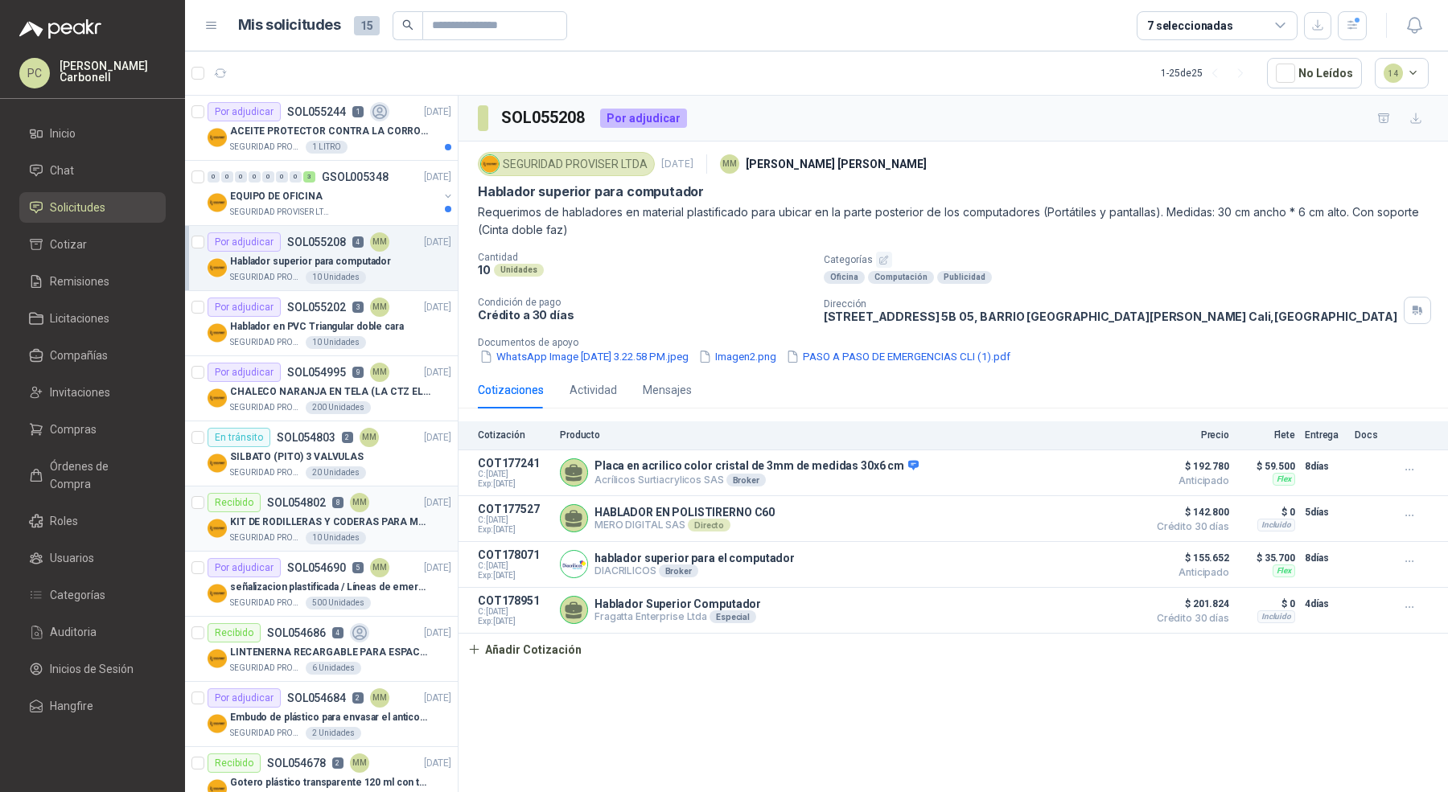
scroll to position [117, 0]
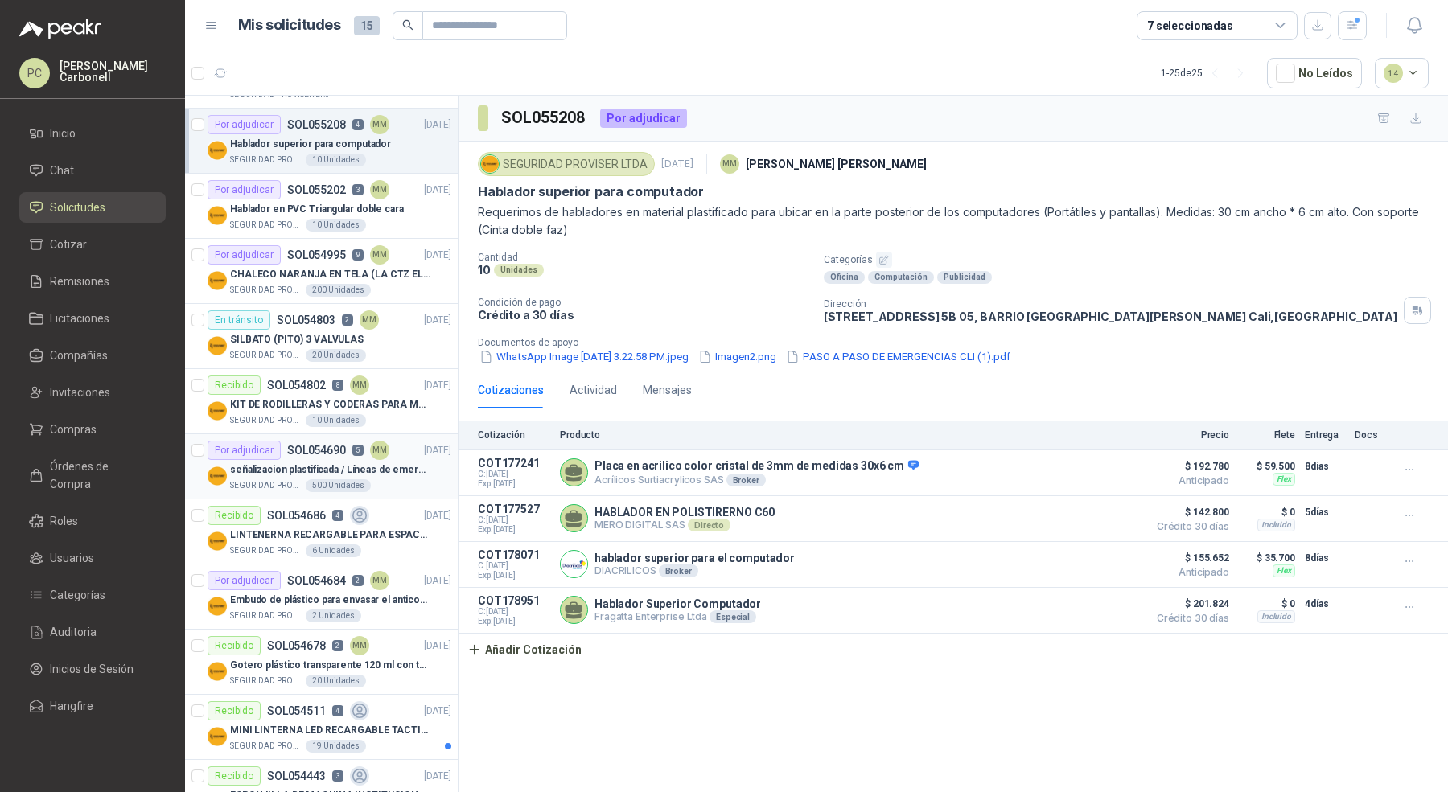
click at [368, 470] on p "señalizacion plastificada / Líneas de emergencia" at bounding box center [330, 469] width 200 height 15
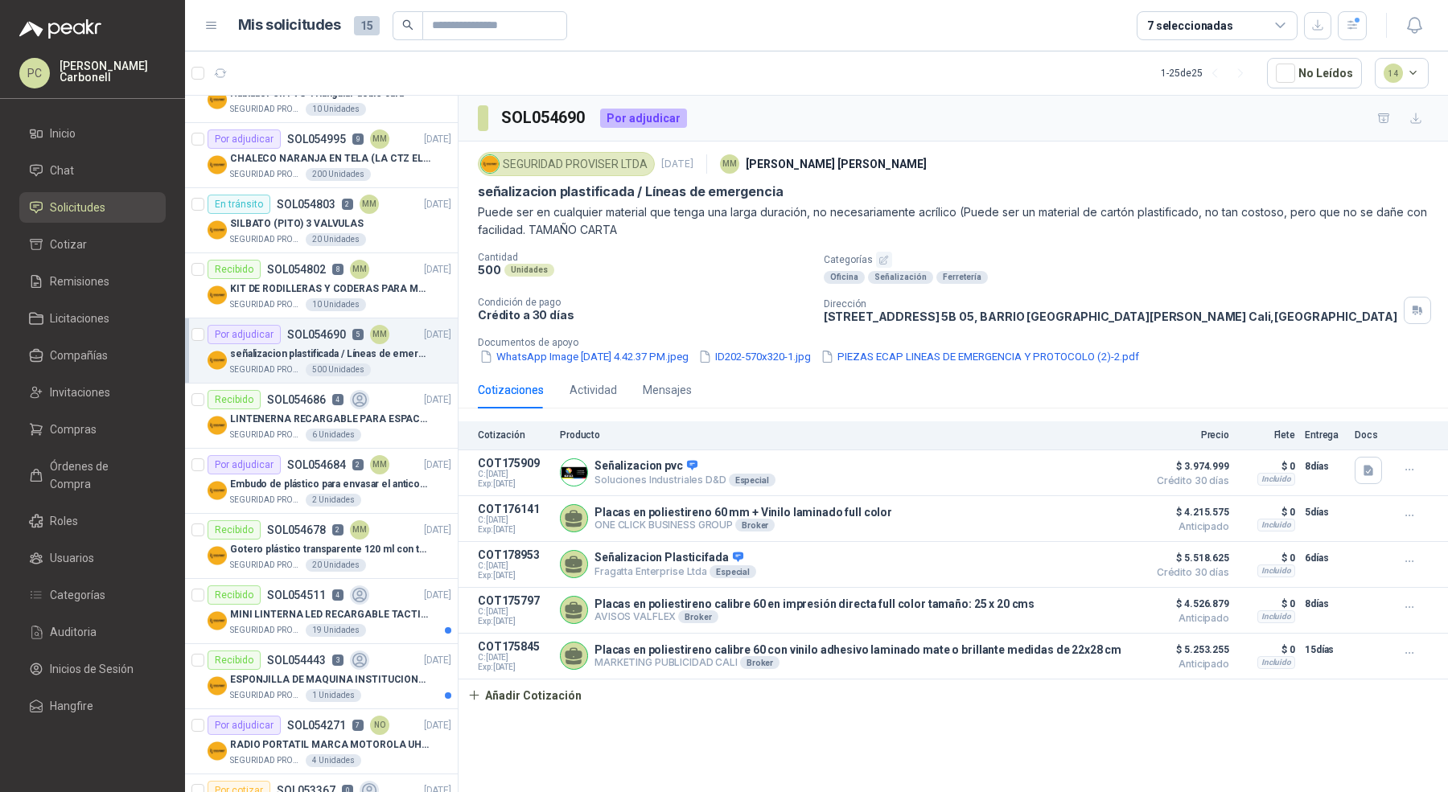
scroll to position [234, 0]
click at [364, 482] on p "Embudo de plástico para envasar el anticorrosivo / lubricante" at bounding box center [330, 483] width 200 height 15
